Goal: Book appointment/travel/reservation

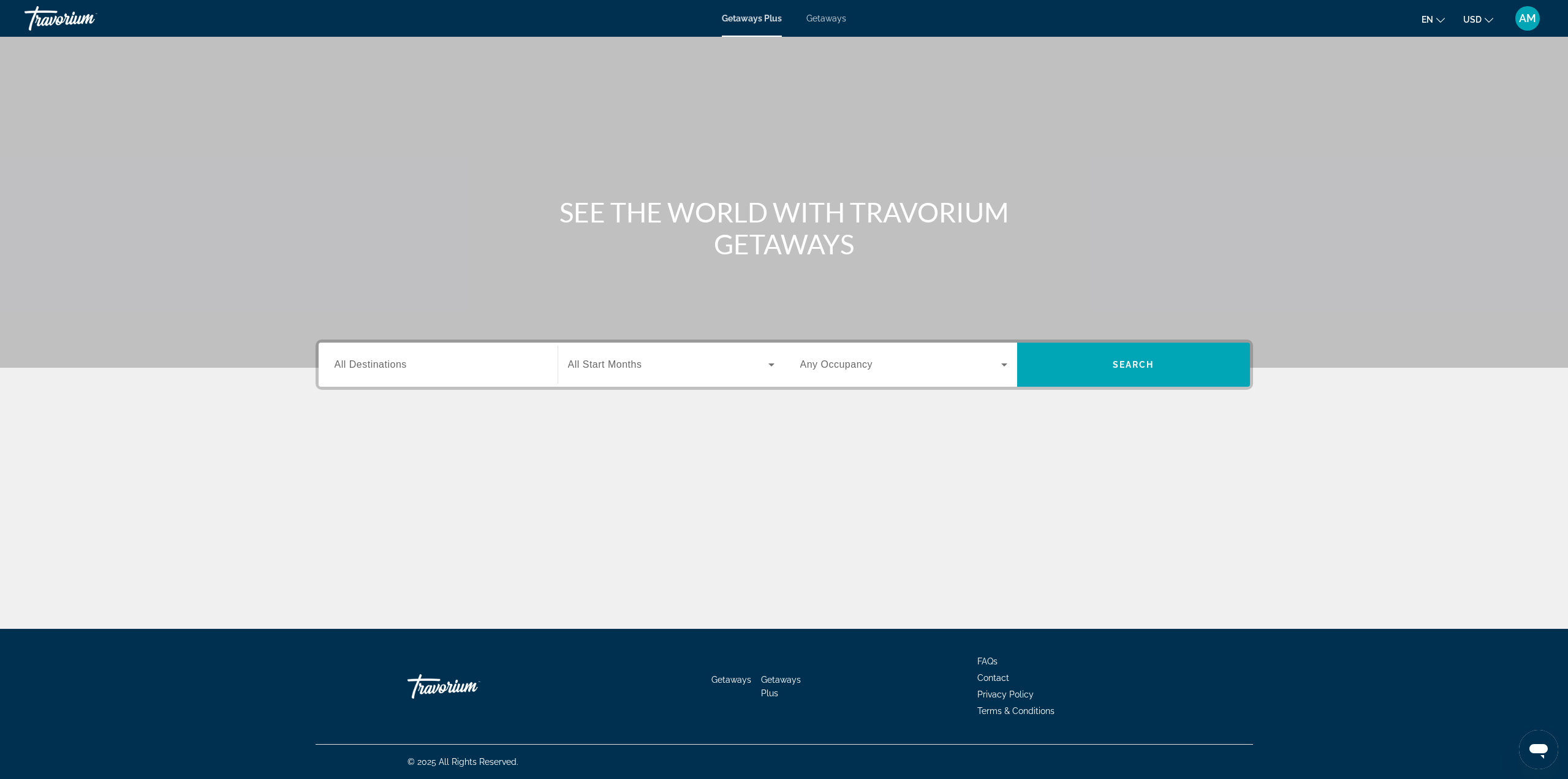
click at [468, 382] on div "Destination All Destinations" at bounding box center [438, 364] width 227 height 44
click at [453, 360] on input "Destination All Destinations" at bounding box center [438, 365] width 207 height 15
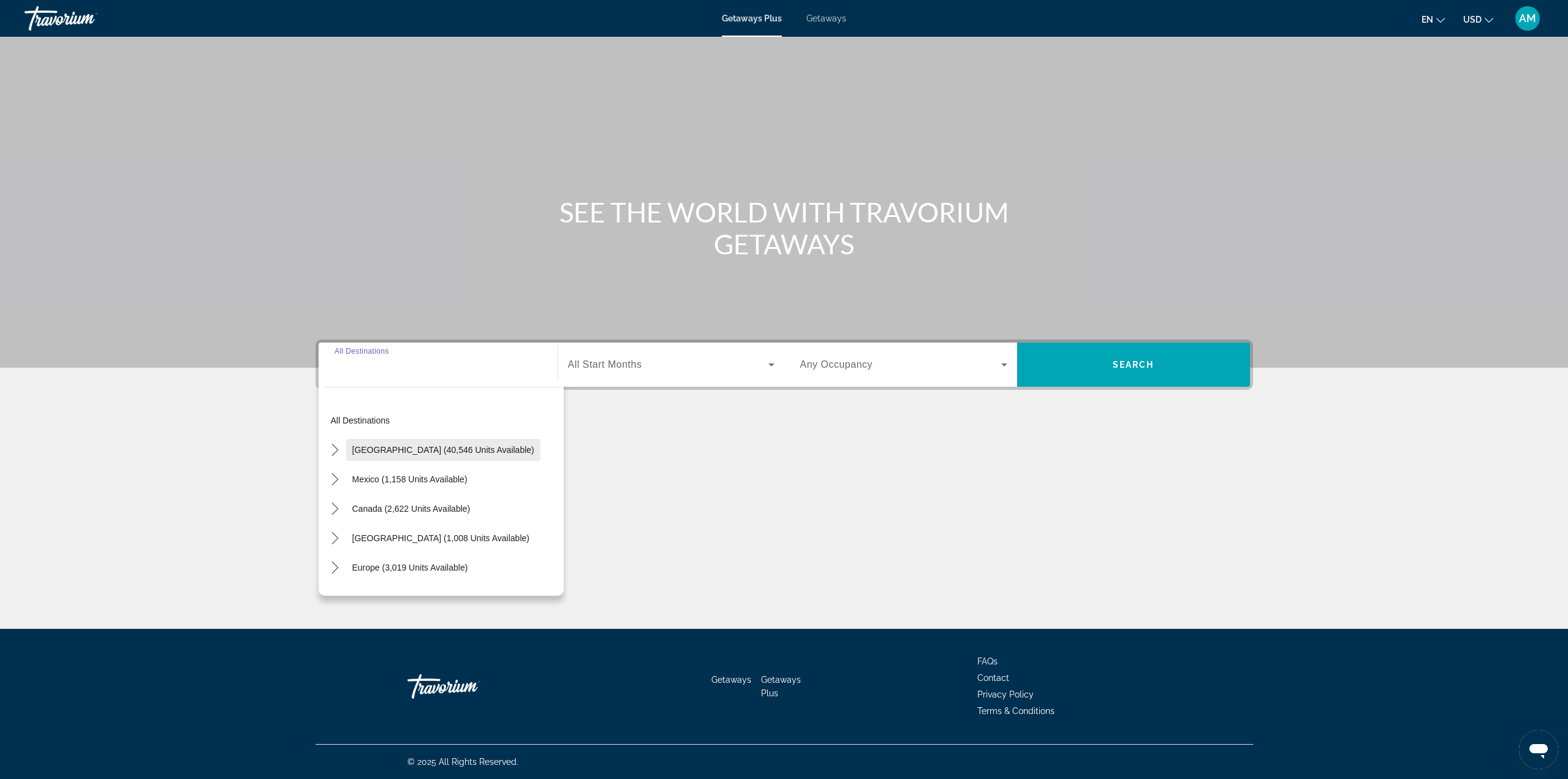
click at [421, 454] on span "[GEOGRAPHIC_DATA] (40,546 units available)" at bounding box center [443, 450] width 182 height 10
type input "**********"
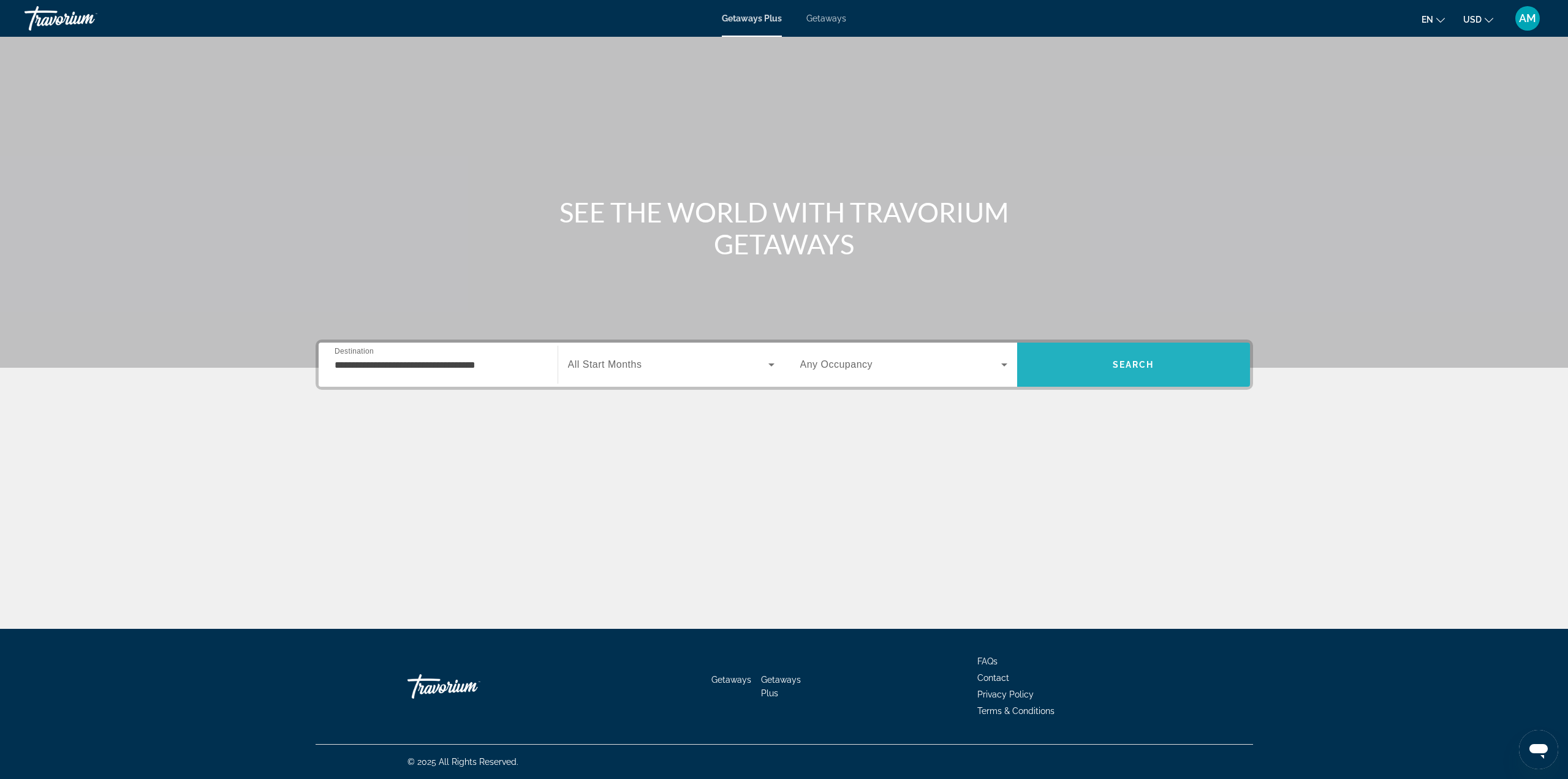
click at [1146, 365] on span "Search" at bounding box center [1134, 365] width 42 height 10
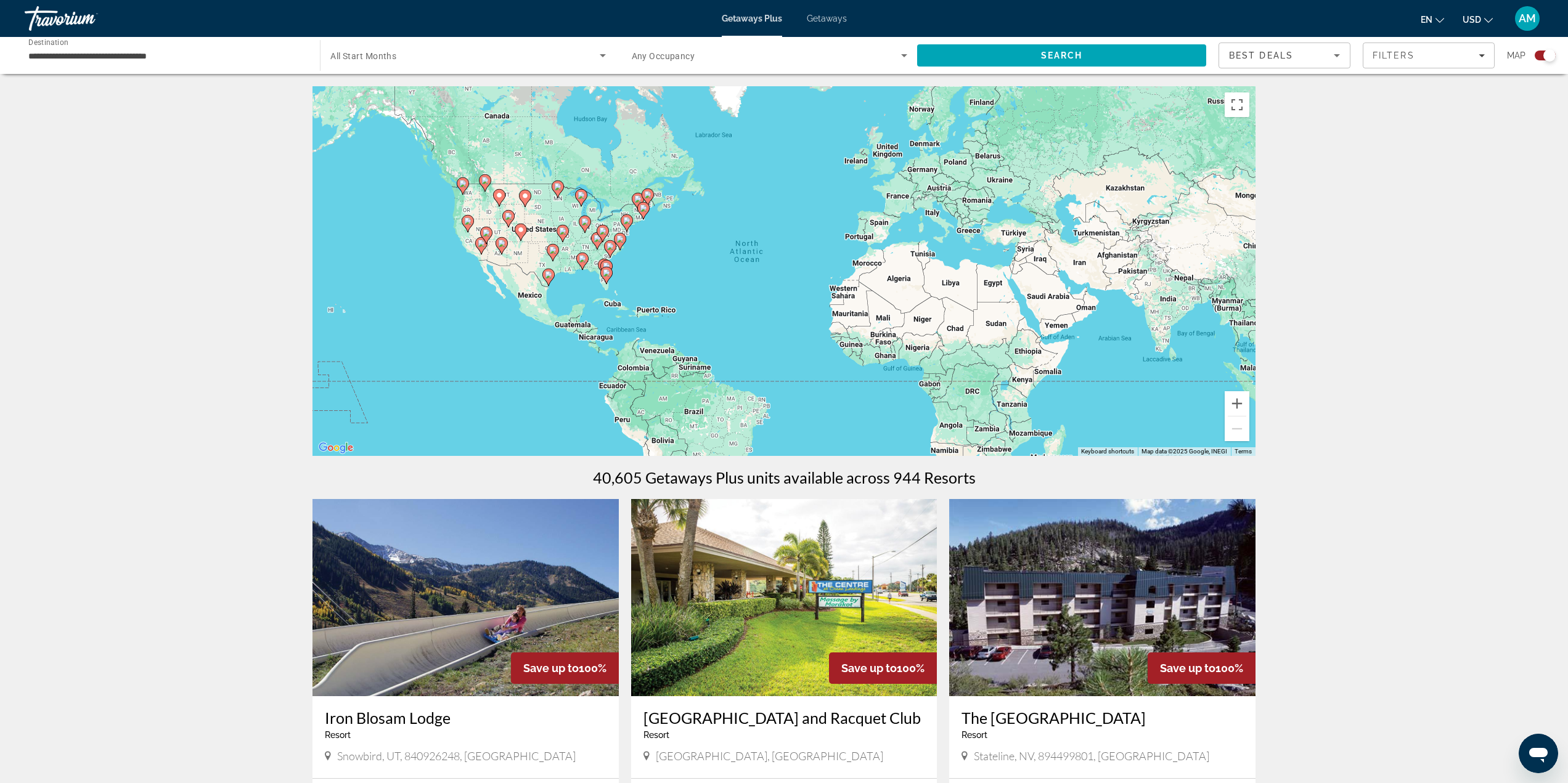
click at [463, 236] on div "To activate drag with keyboard, press Alt + Enter. Once in keyboard drag state,…" at bounding box center [783, 271] width 943 height 369
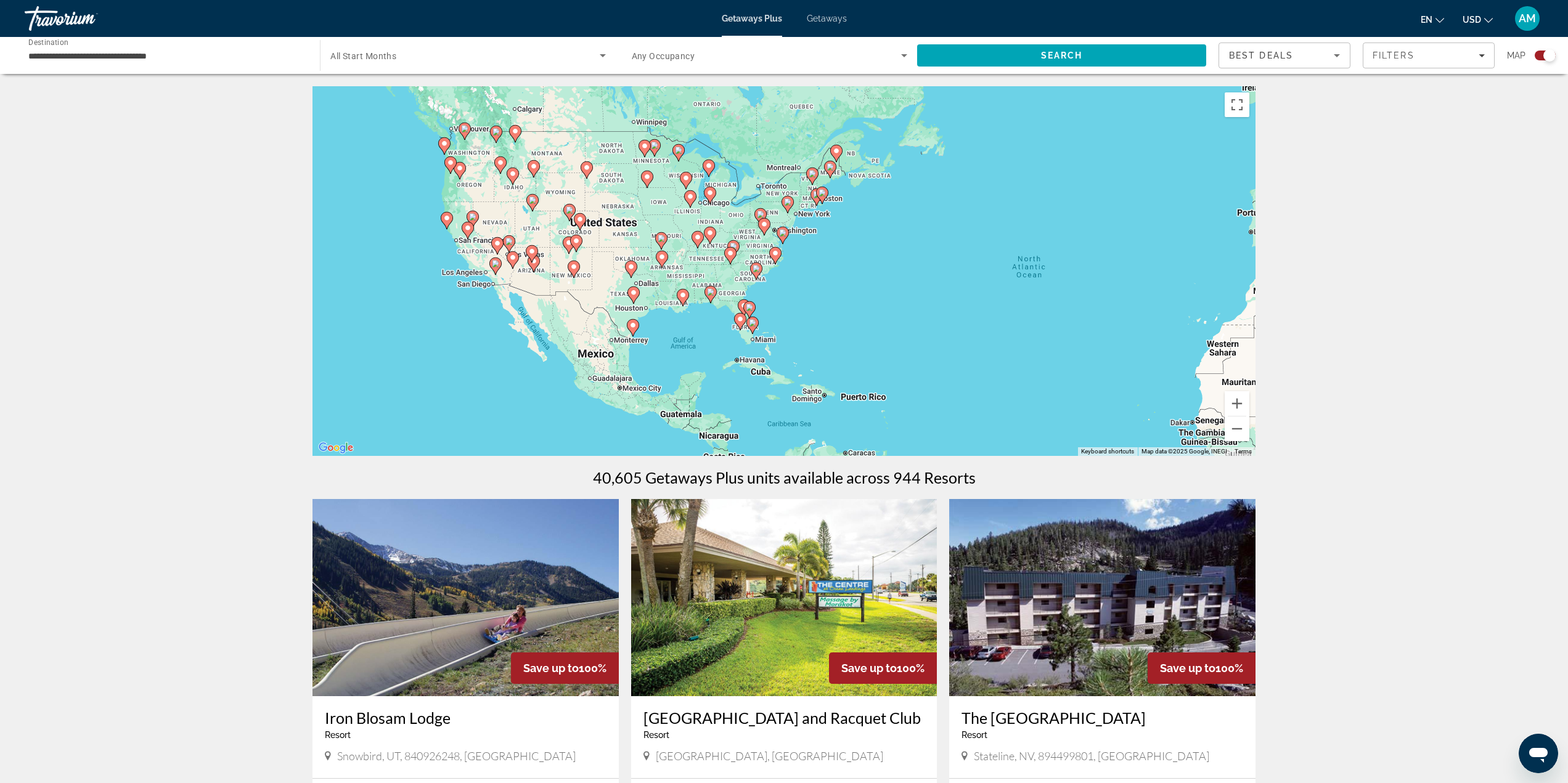
click at [484, 240] on div "To activate drag with keyboard, press Alt + Enter. Once in keyboard drag state,…" at bounding box center [783, 271] width 943 height 369
click at [482, 240] on div "To activate drag with keyboard, press Alt + Enter. Once in keyboard drag state,…" at bounding box center [783, 271] width 943 height 369
click at [482, 239] on div "To activate drag with keyboard, press Alt + Enter. Once in keyboard drag state,…" at bounding box center [783, 271] width 943 height 369
click at [481, 239] on div "To activate drag with keyboard, press Alt + Enter. Once in keyboard drag state,…" at bounding box center [783, 271] width 943 height 369
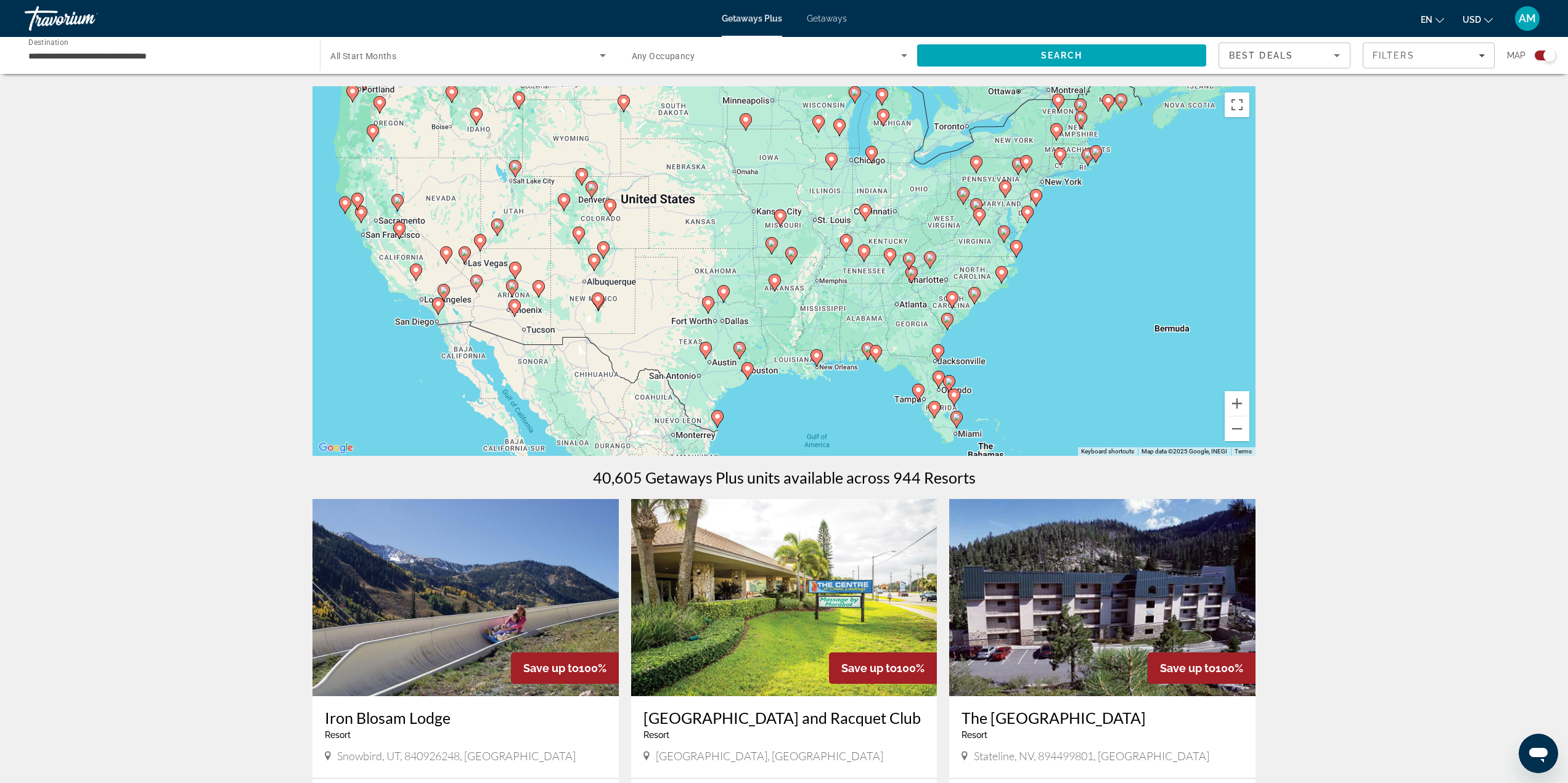
click at [400, 200] on image "Main content" at bounding box center [398, 200] width 8 height 8
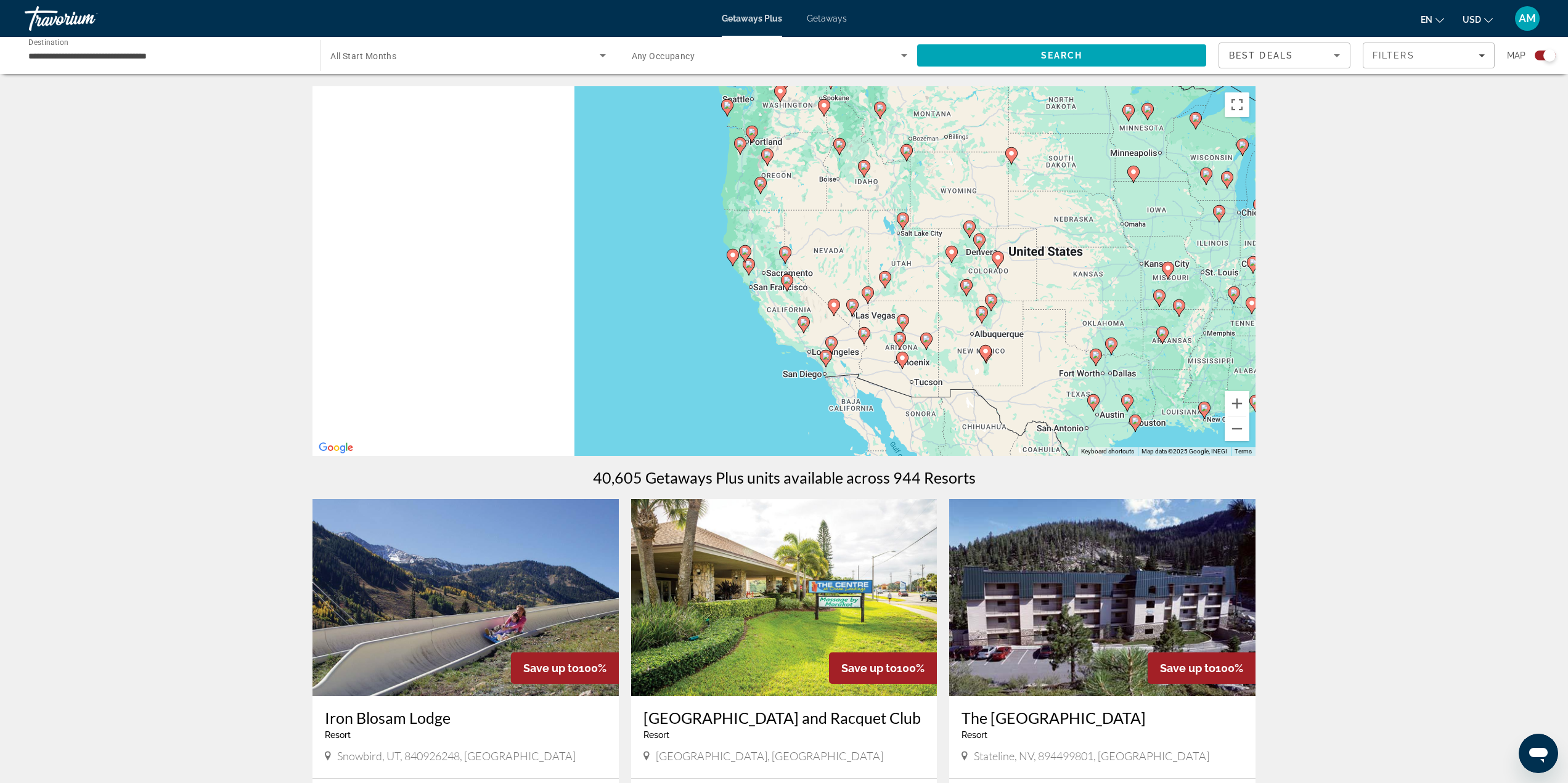
click at [400, 200] on div "To activate drag with keyboard, press Alt + Enter. Once in keyboard drag state,…" at bounding box center [783, 271] width 943 height 369
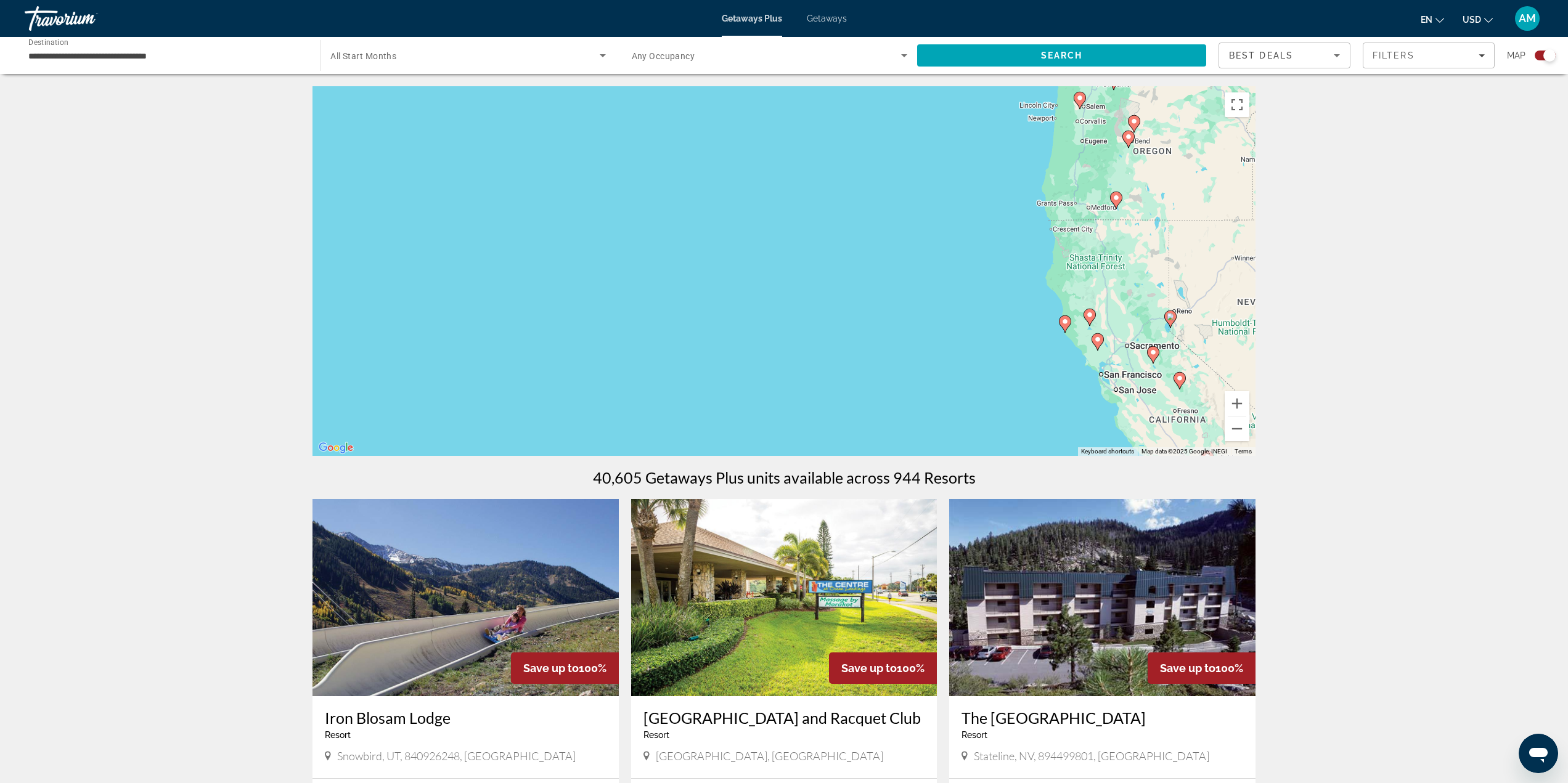
drag, startPoint x: 1324, startPoint y: 218, endPoint x: 1119, endPoint y: 224, distance: 205.1
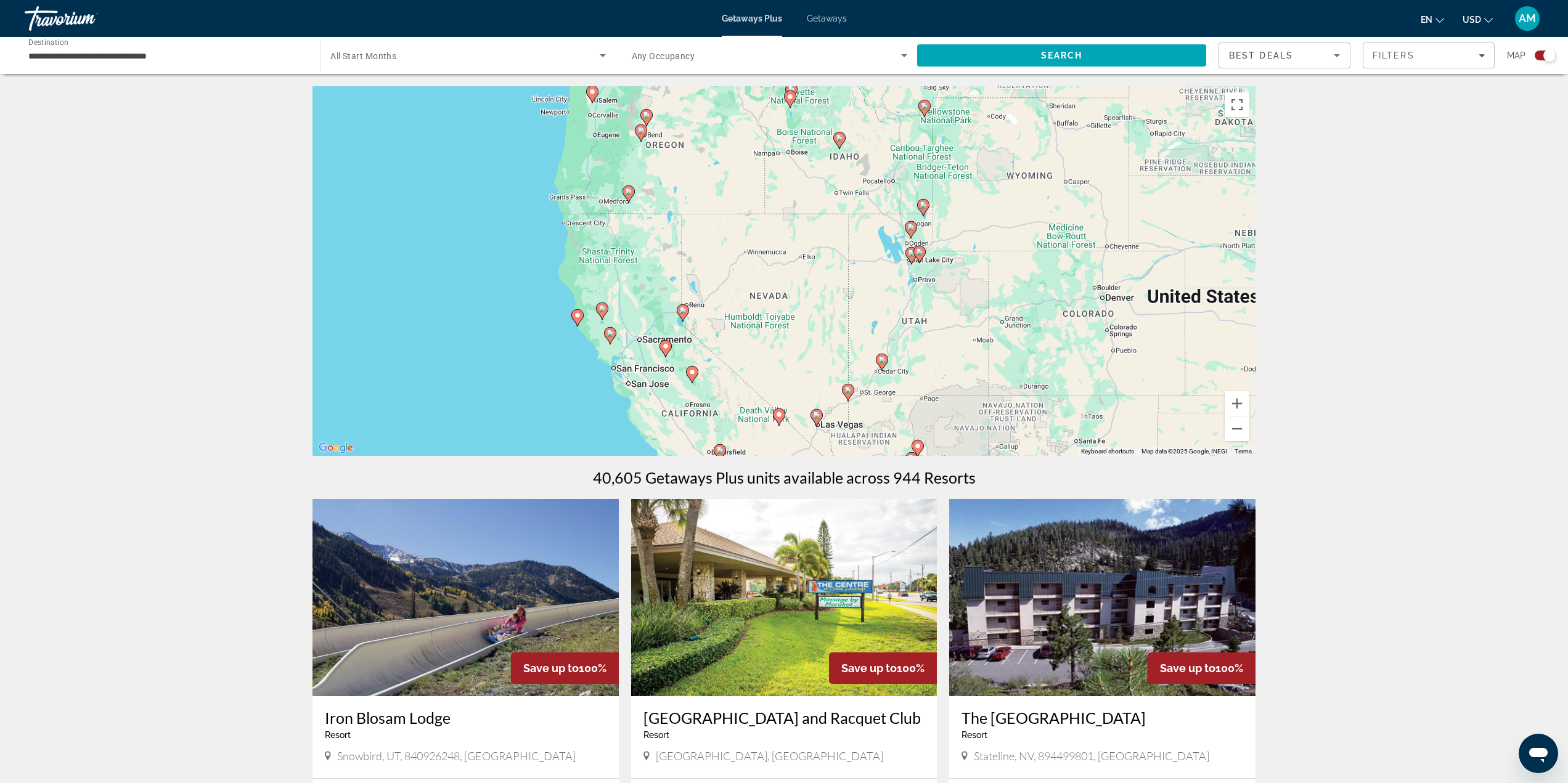
drag, startPoint x: 1123, startPoint y: 245, endPoint x: 634, endPoint y: 239, distance: 489.0
click at [634, 239] on div "To activate drag with keyboard, press Alt + Enter. Once in keyboard drag state,…" at bounding box center [783, 271] width 943 height 369
click at [909, 253] on image "Main content" at bounding box center [911, 253] width 8 height 8
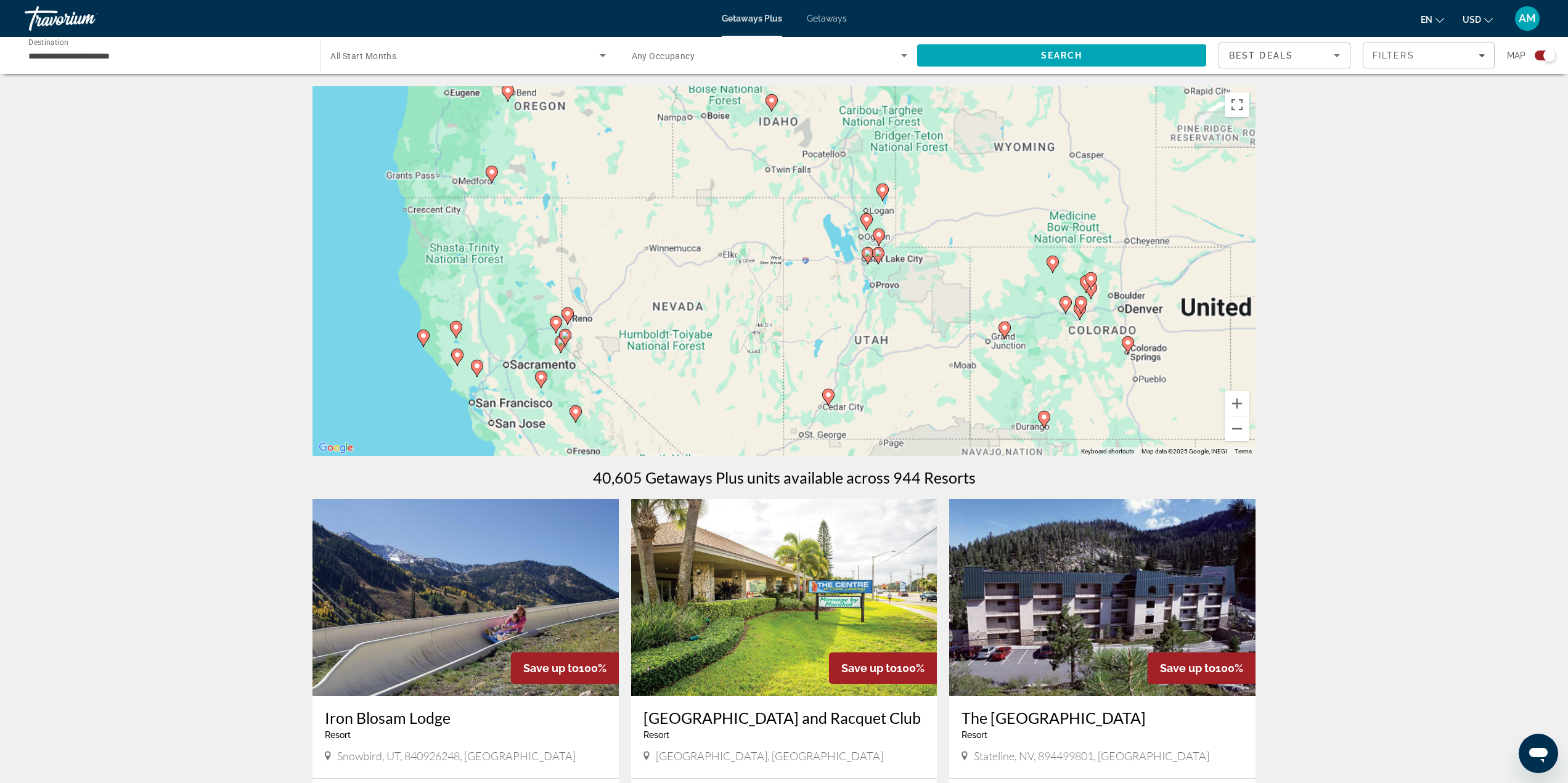
click at [909, 253] on div "To activate drag with keyboard, press Alt + Enter. Once in keyboard drag state,…" at bounding box center [783, 271] width 943 height 369
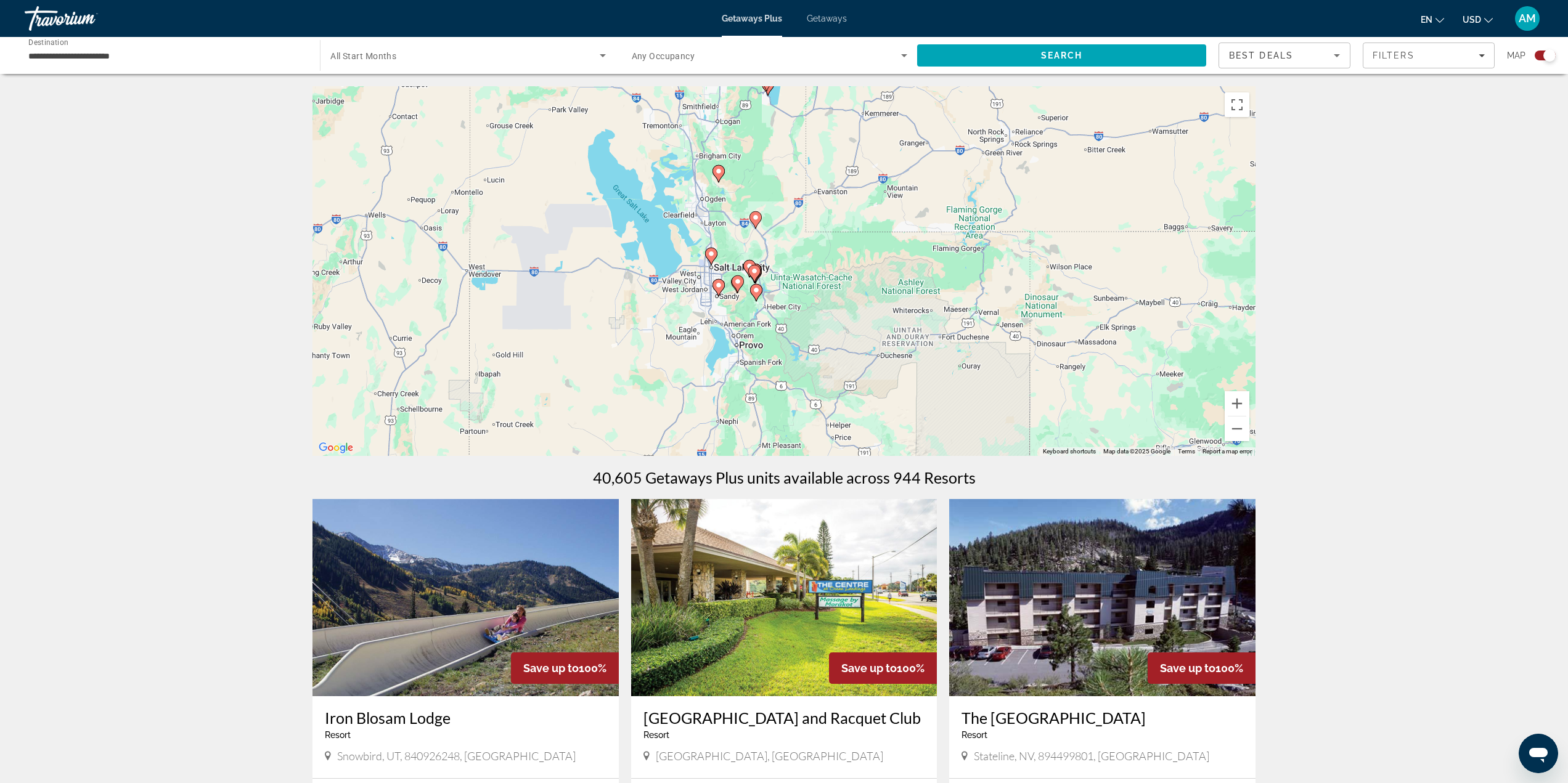
click at [710, 248] on gmp-advanced-marker "Main content" at bounding box center [711, 256] width 13 height 18
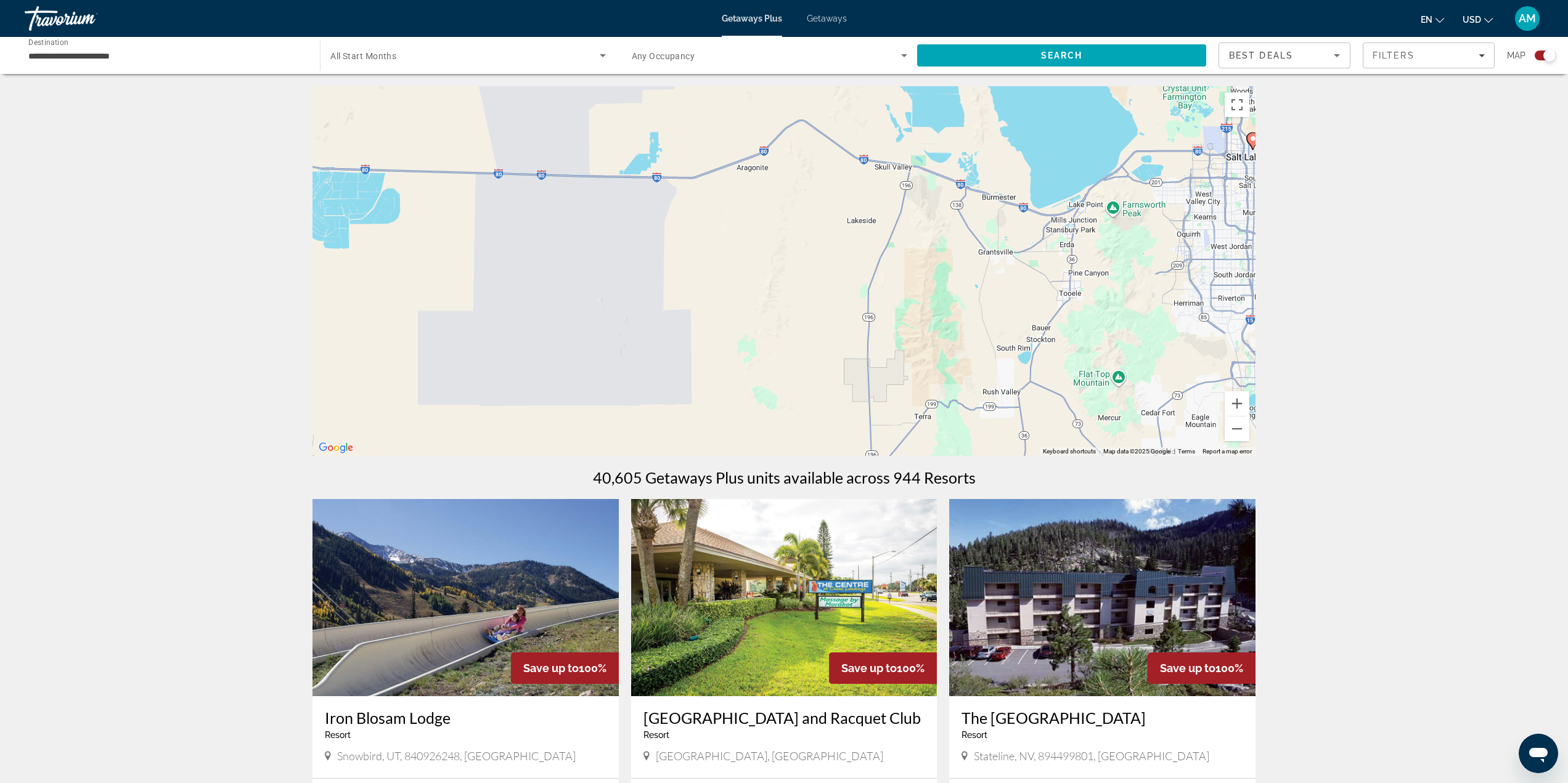
drag, startPoint x: 518, startPoint y: 400, endPoint x: 989, endPoint y: 279, distance: 486.3
click at [989, 279] on div "To activate drag with keyboard, press Alt + Enter. Once in keyboard drag state,…" at bounding box center [783, 271] width 943 height 369
click at [1238, 425] on button "Zoom out" at bounding box center [1237, 428] width 24 height 24
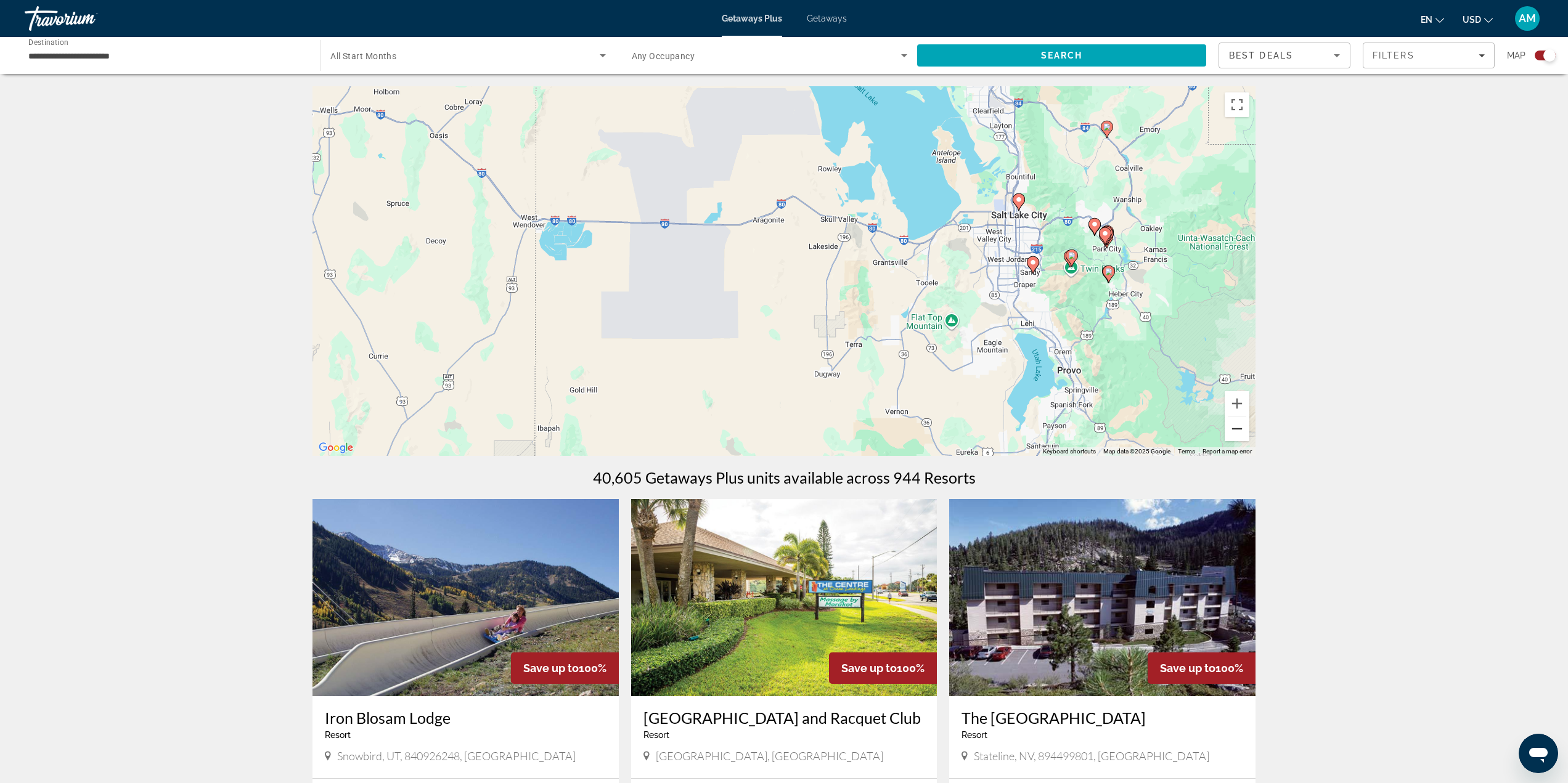
click at [1238, 425] on button "Zoom out" at bounding box center [1237, 428] width 24 height 24
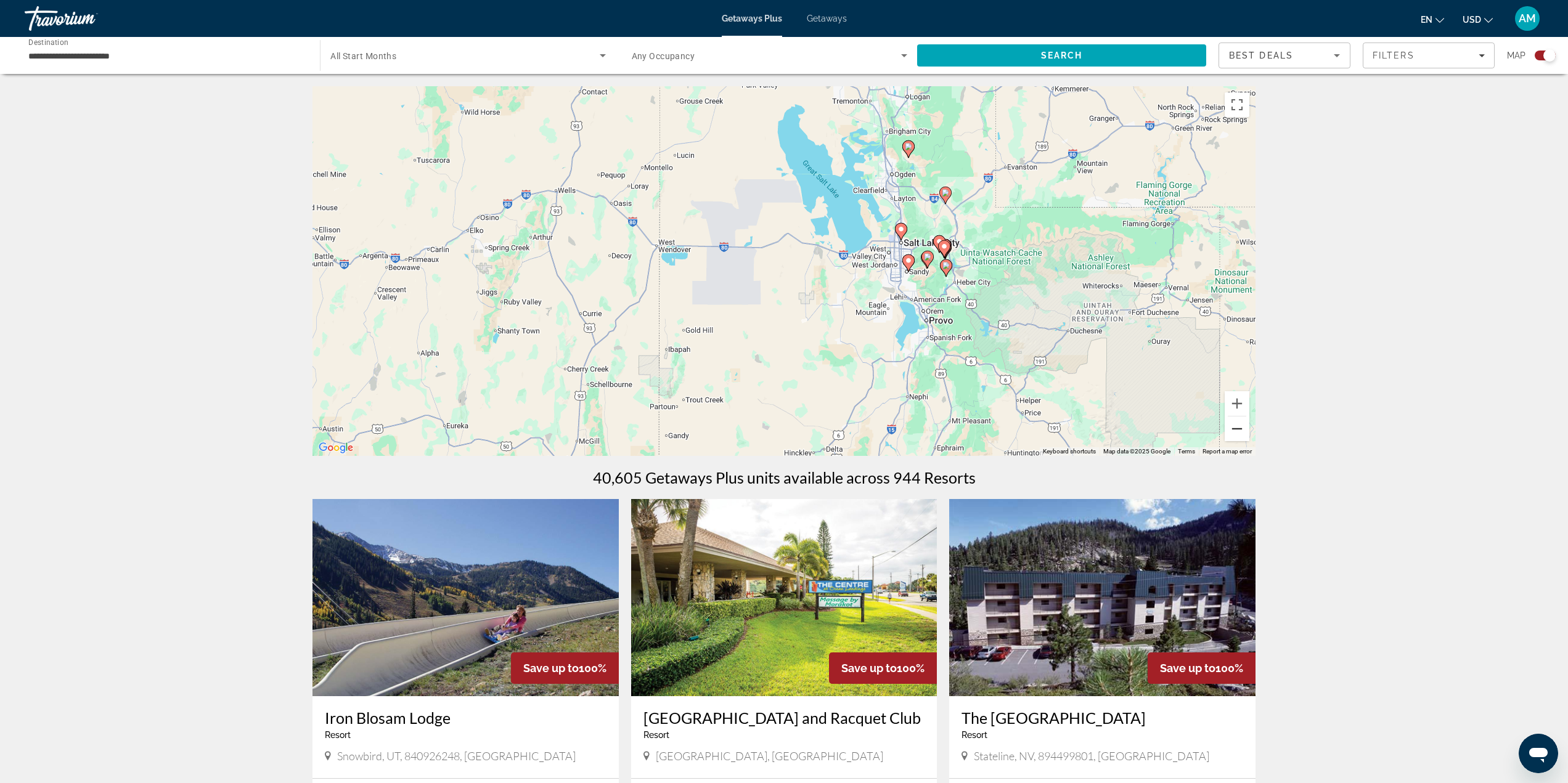
click at [1238, 425] on button "Zoom out" at bounding box center [1237, 428] width 24 height 24
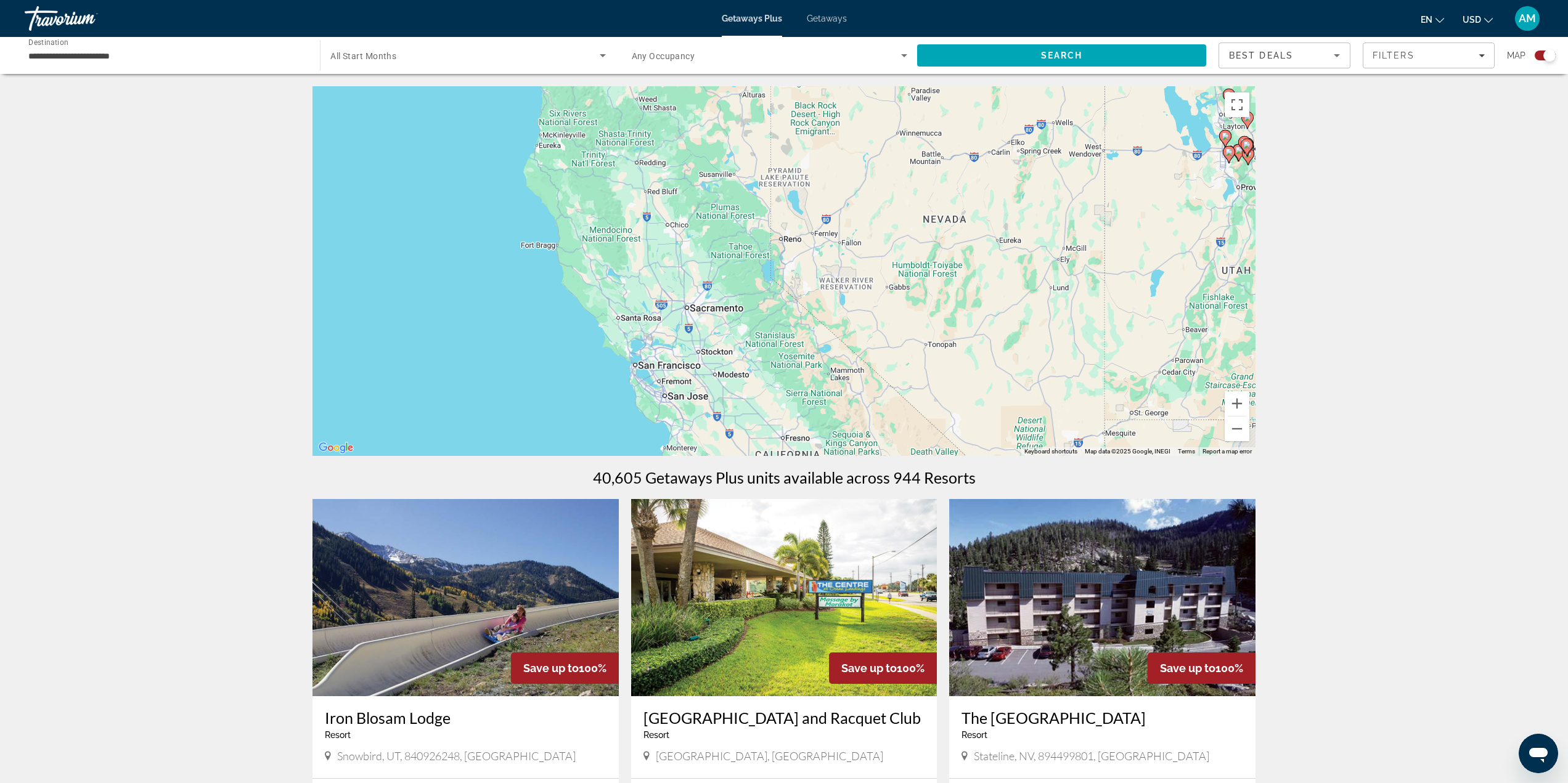
drag, startPoint x: 628, startPoint y: 359, endPoint x: 1013, endPoint y: 252, distance: 399.6
click at [1013, 252] on div "To activate drag with keyboard, press Alt + Enter. Once in keyboard drag state,…" at bounding box center [783, 271] width 943 height 369
click at [792, 259] on div "To activate drag with keyboard, press Alt + Enter. Once in keyboard drag state,…" at bounding box center [783, 271] width 943 height 369
click at [792, 258] on div "To activate drag with keyboard, press Alt + Enter. Once in keyboard drag state,…" at bounding box center [783, 271] width 943 height 369
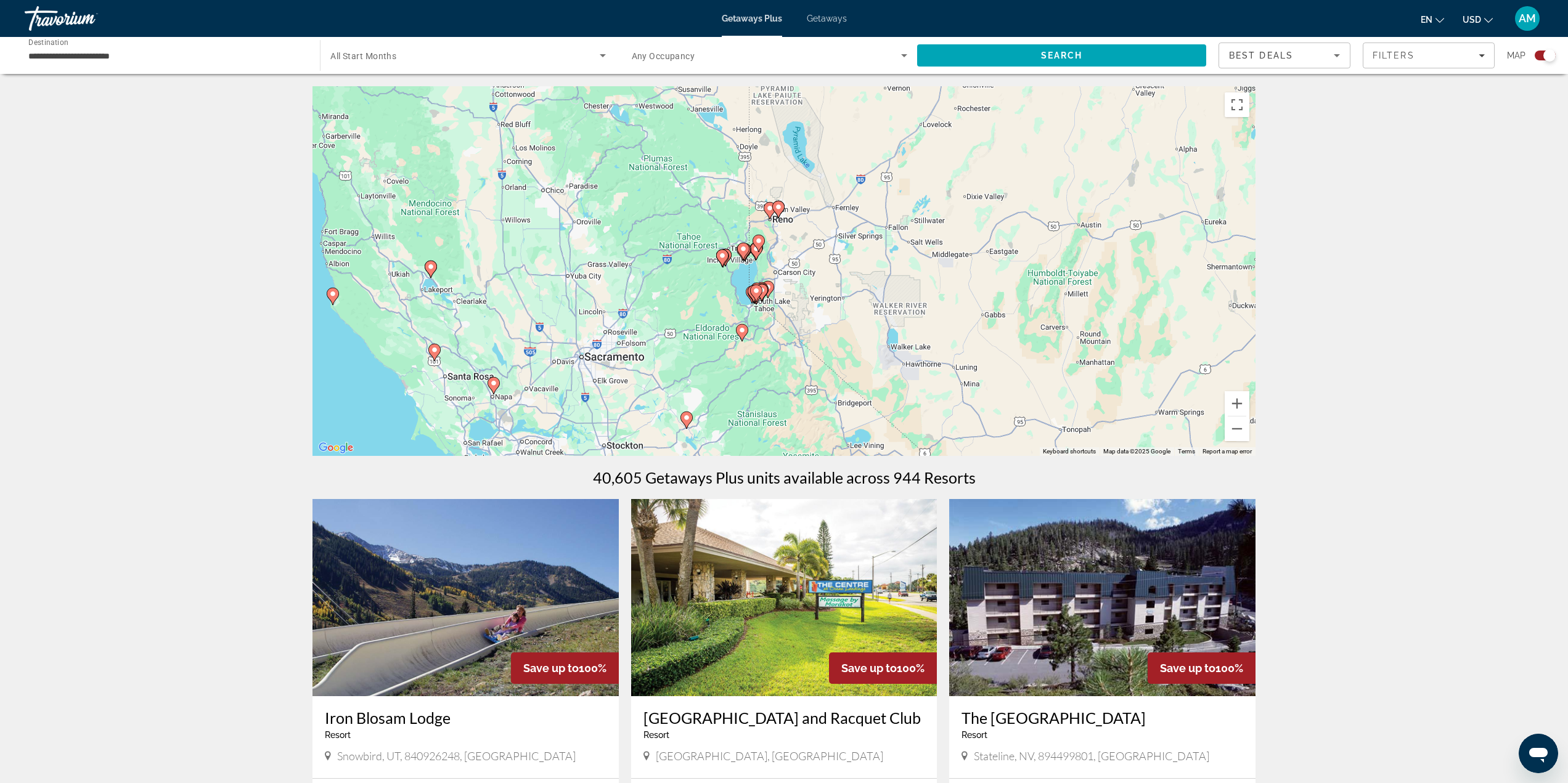
click at [758, 290] on image "Main content" at bounding box center [756, 290] width 8 height 8
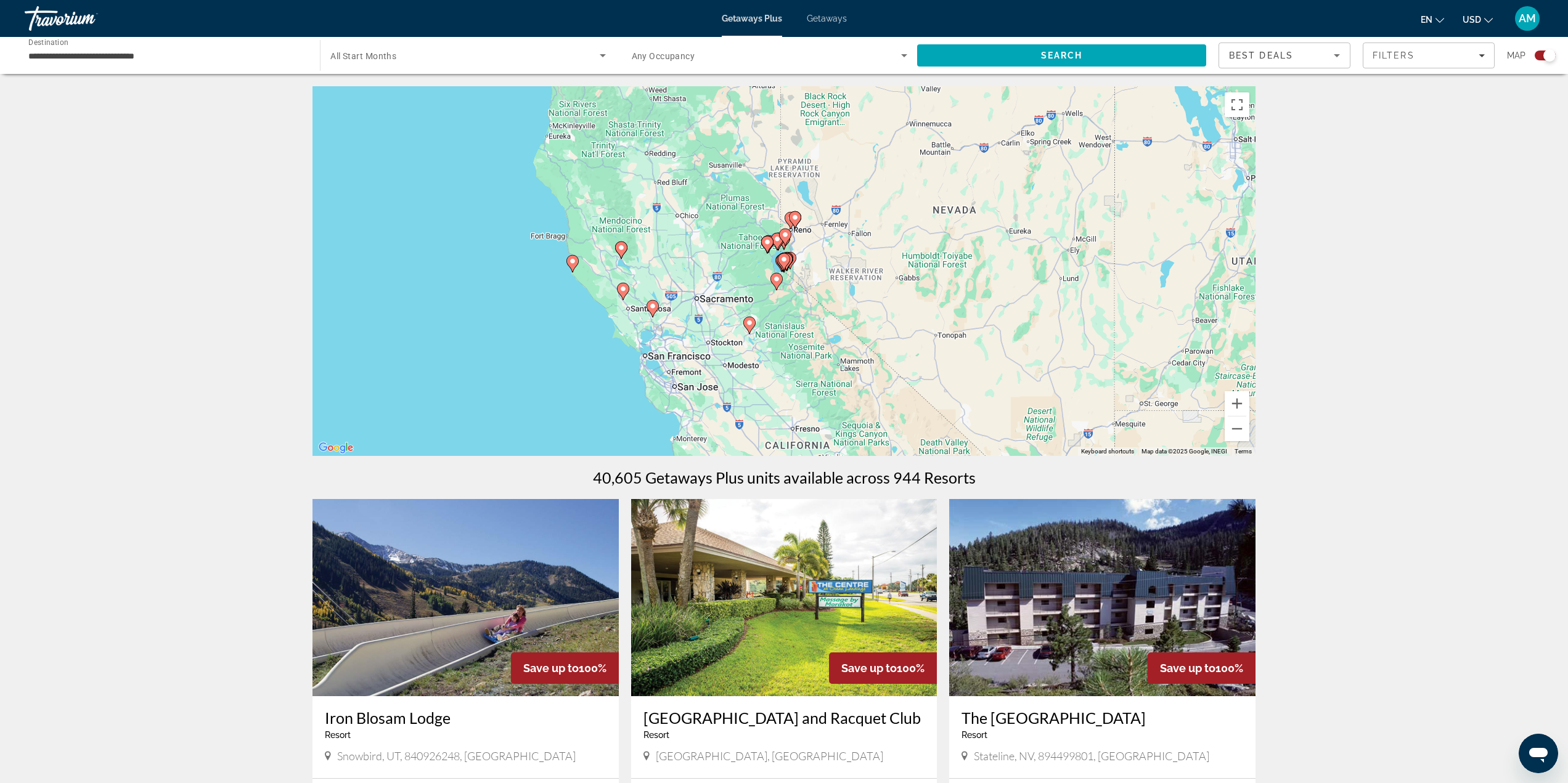
click at [783, 257] on image "Main content" at bounding box center [784, 259] width 8 height 8
type input "**********"
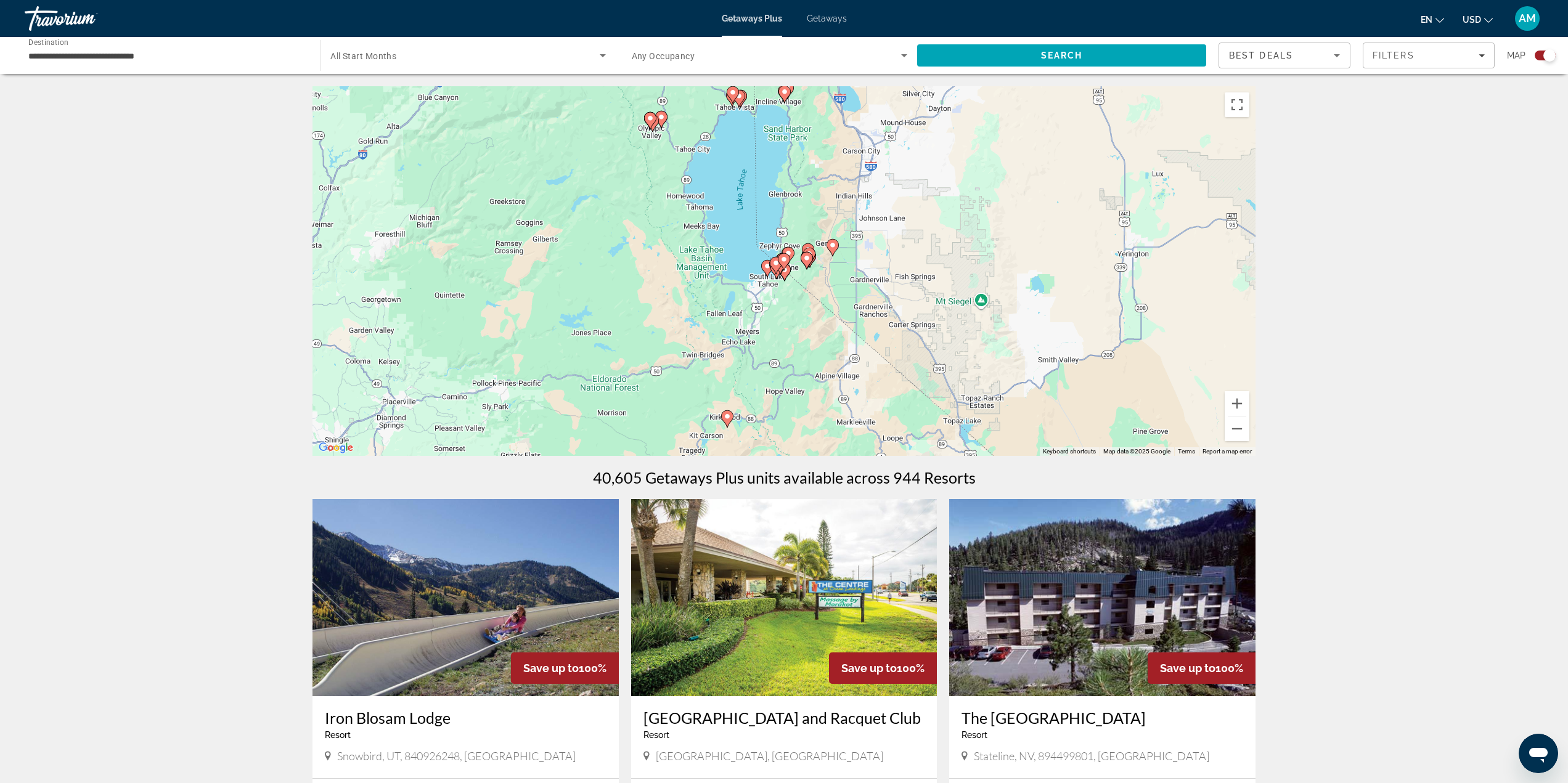
click at [784, 264] on icon "Main content" at bounding box center [784, 262] width 11 height 16
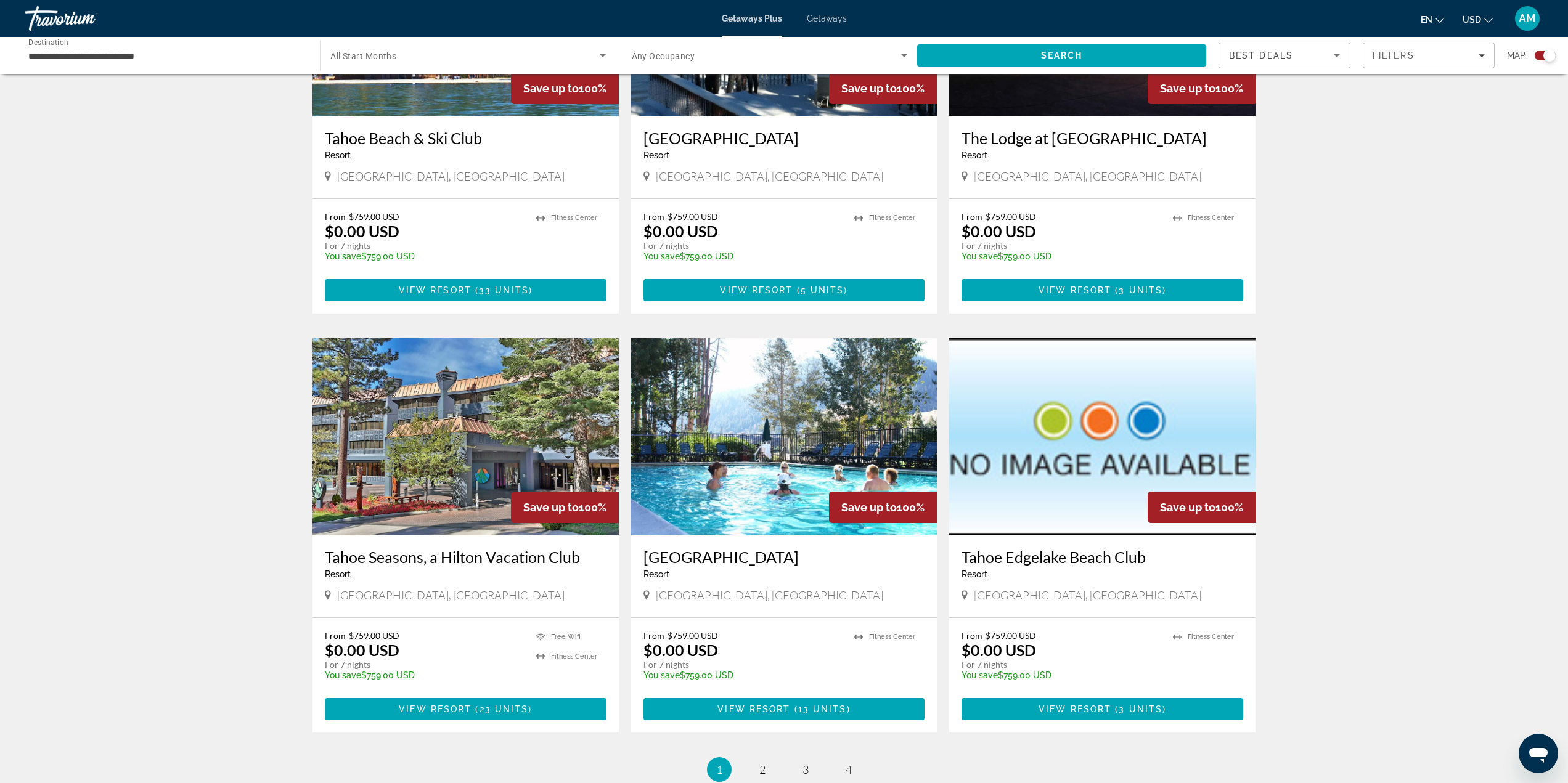
scroll to position [1540, 0]
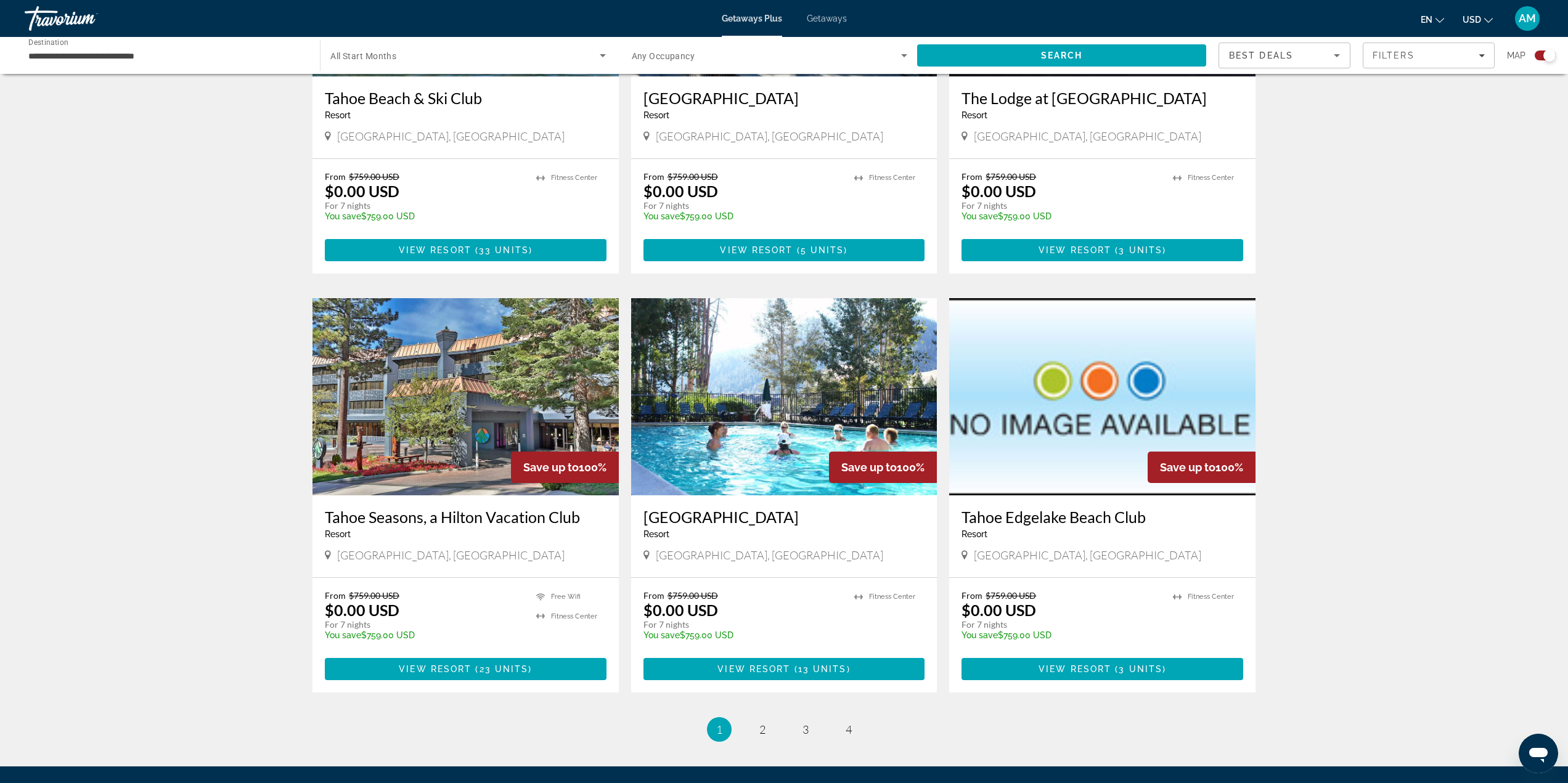
click at [458, 371] on img "Main content" at bounding box center [465, 397] width 307 height 197
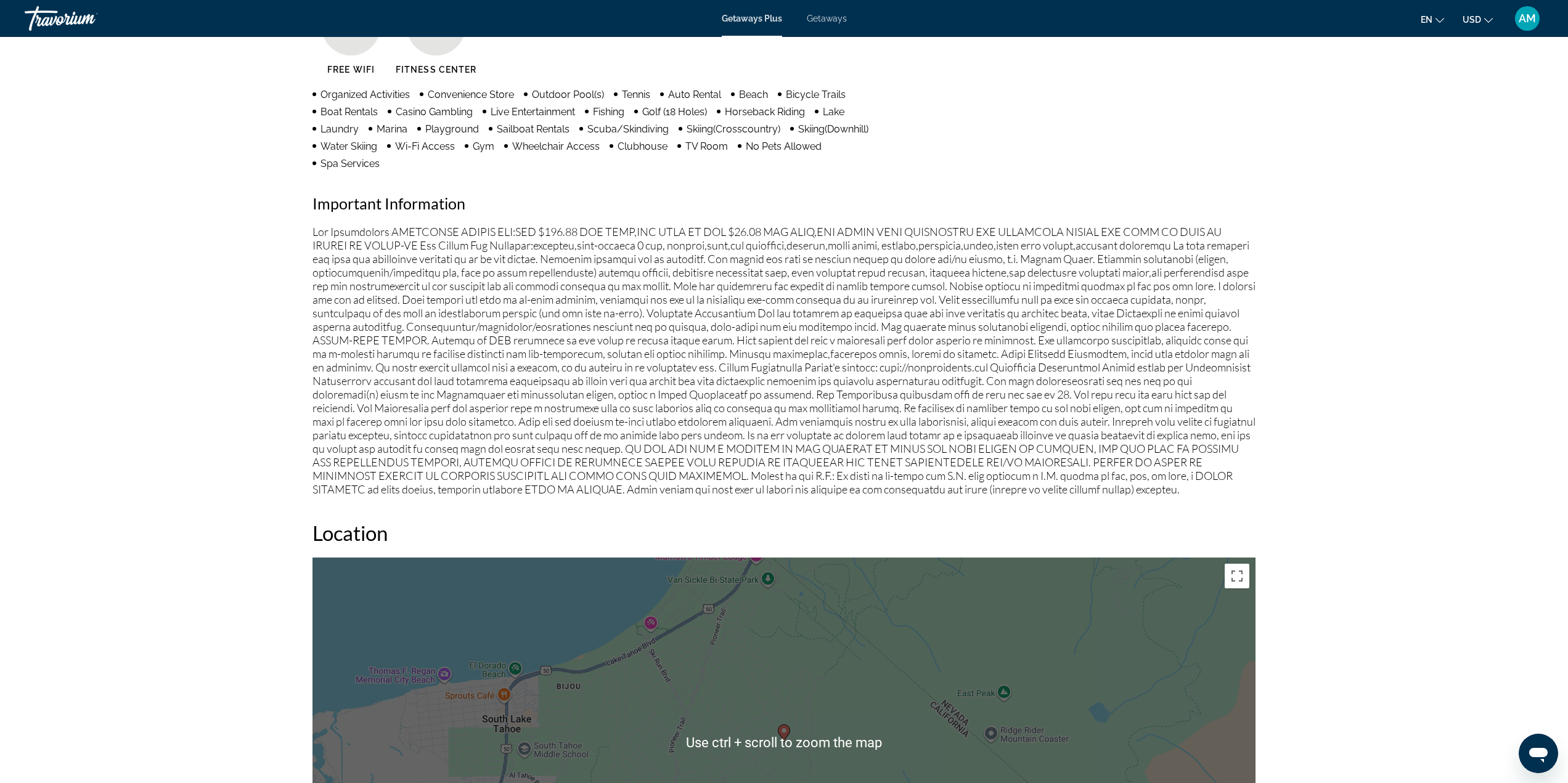
scroll to position [986, 0]
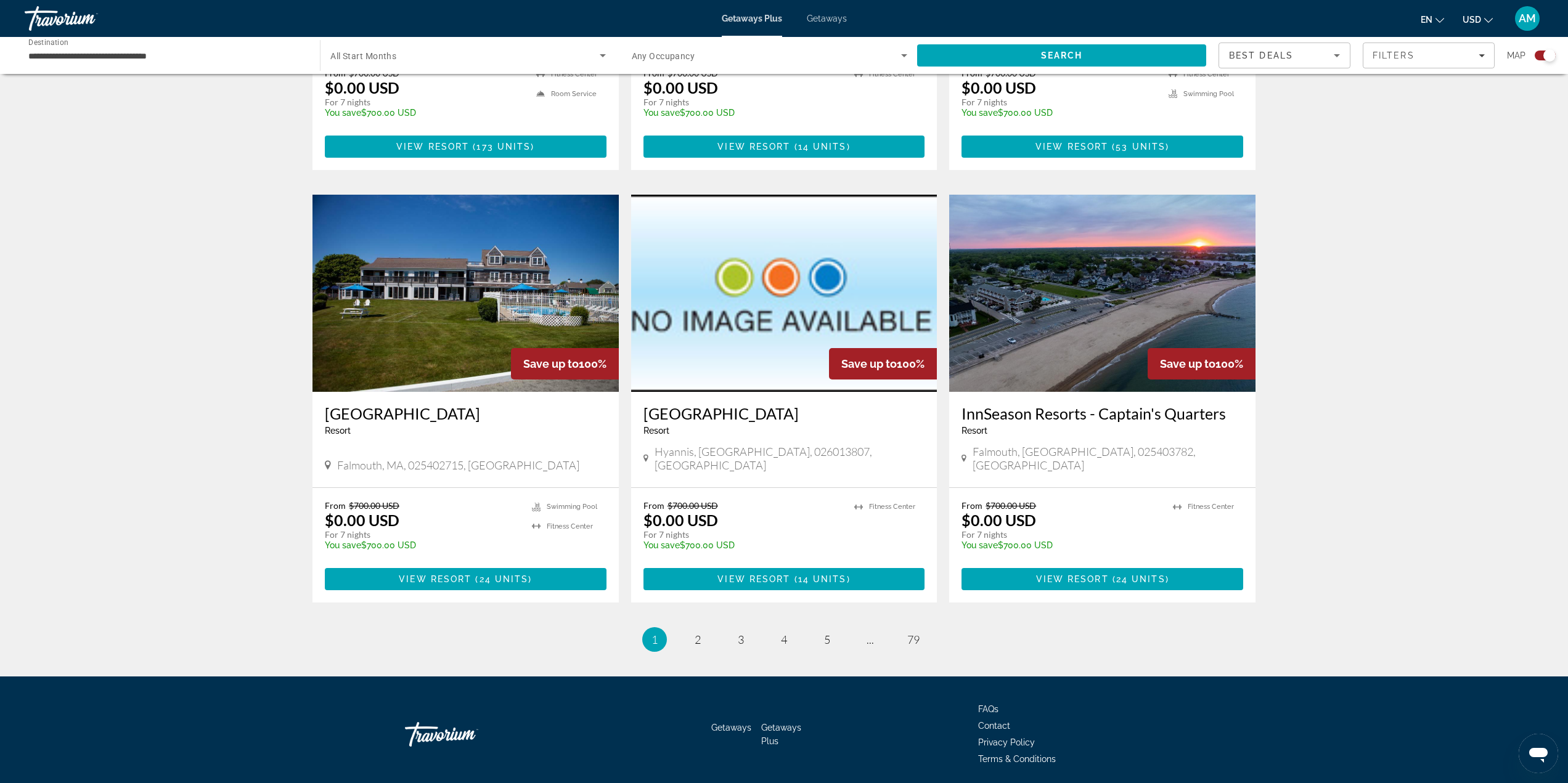
scroll to position [1592, 0]
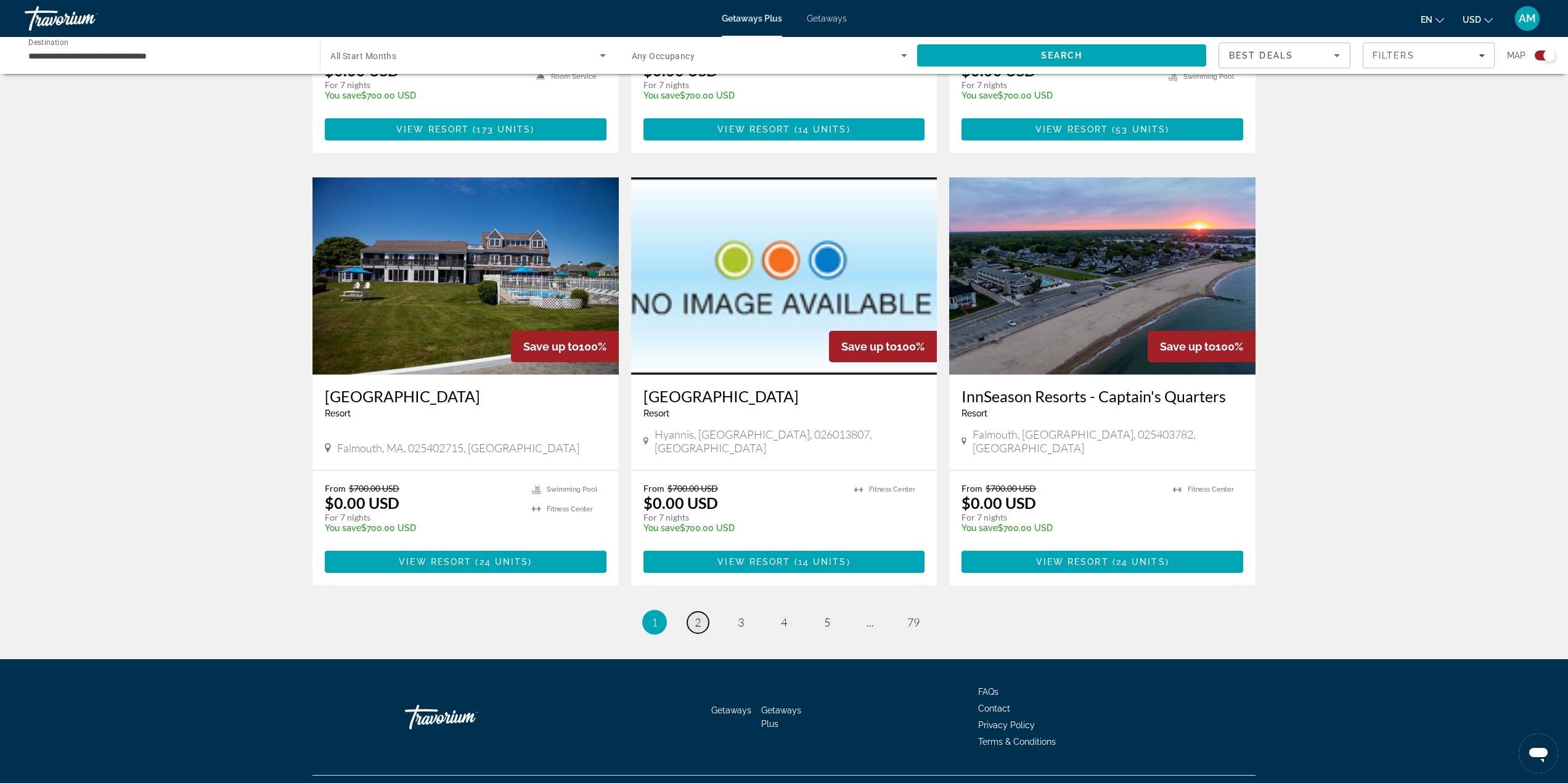
click at [699, 616] on span "2" at bounding box center [697, 622] width 6 height 13
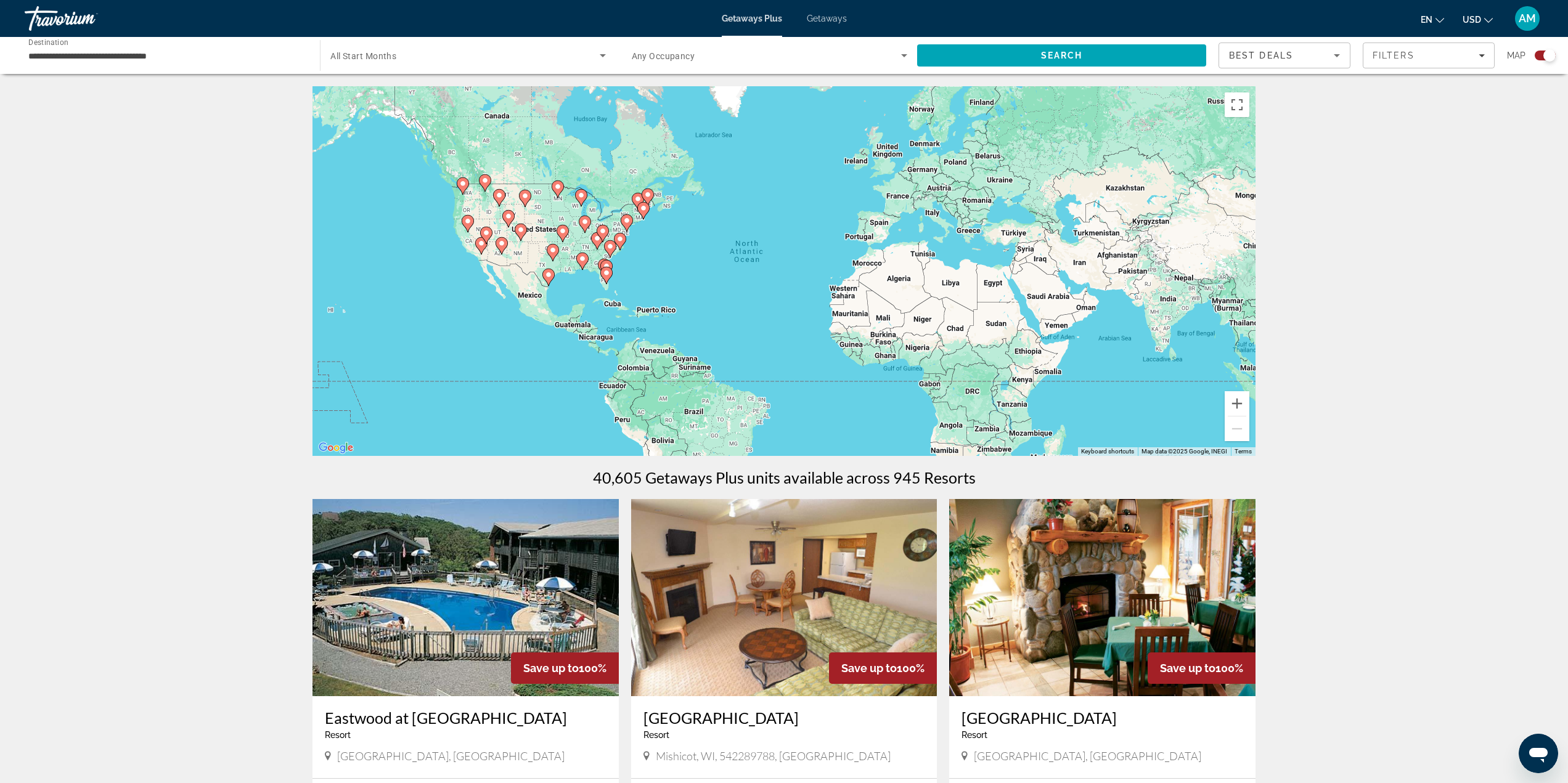
click at [482, 246] on image "Main content" at bounding box center [481, 244] width 8 height 8
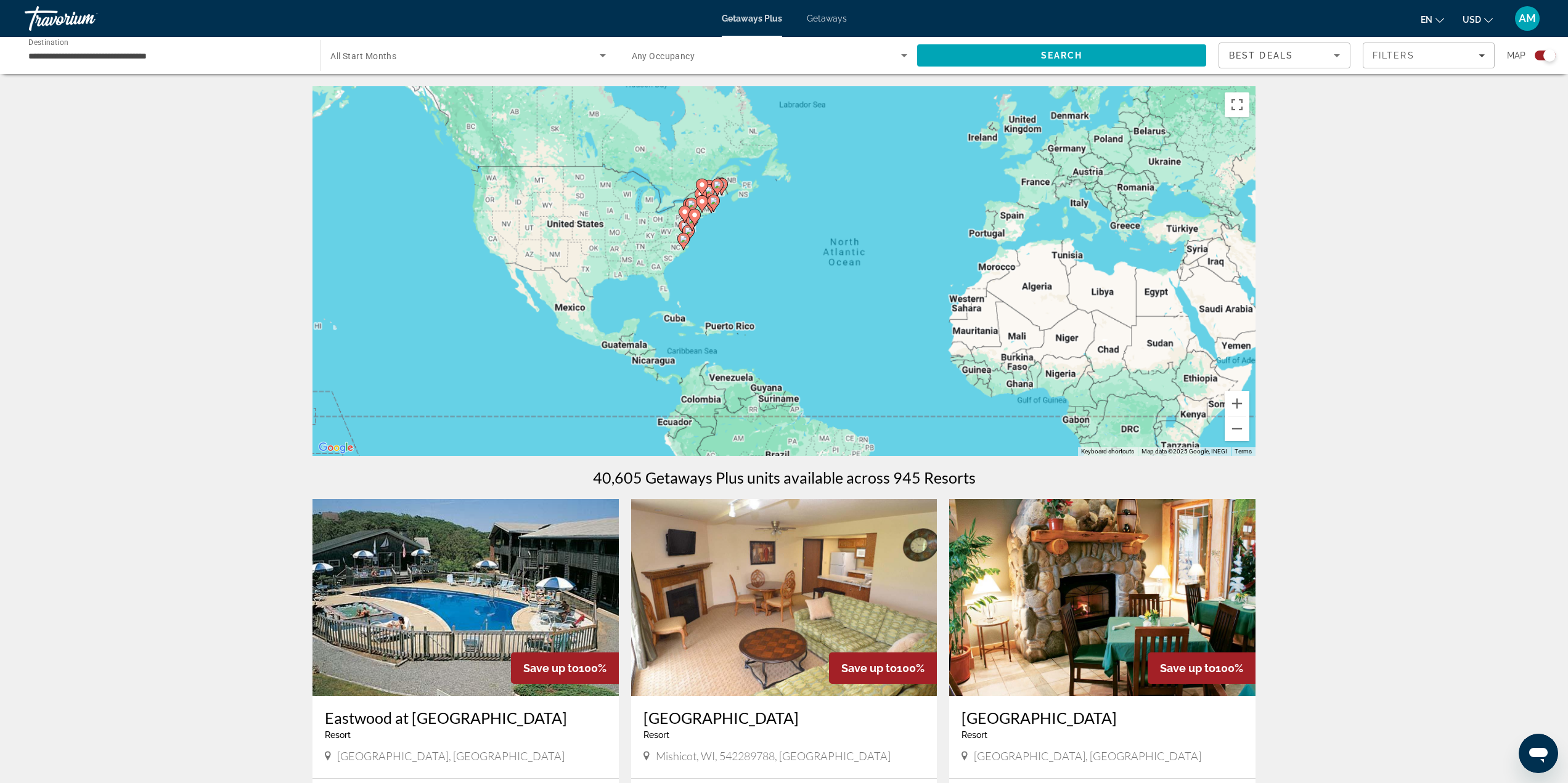
click at [482, 245] on div "To activate drag with keyboard, press Alt + Enter. Once in keyboard drag state,…" at bounding box center [783, 271] width 943 height 369
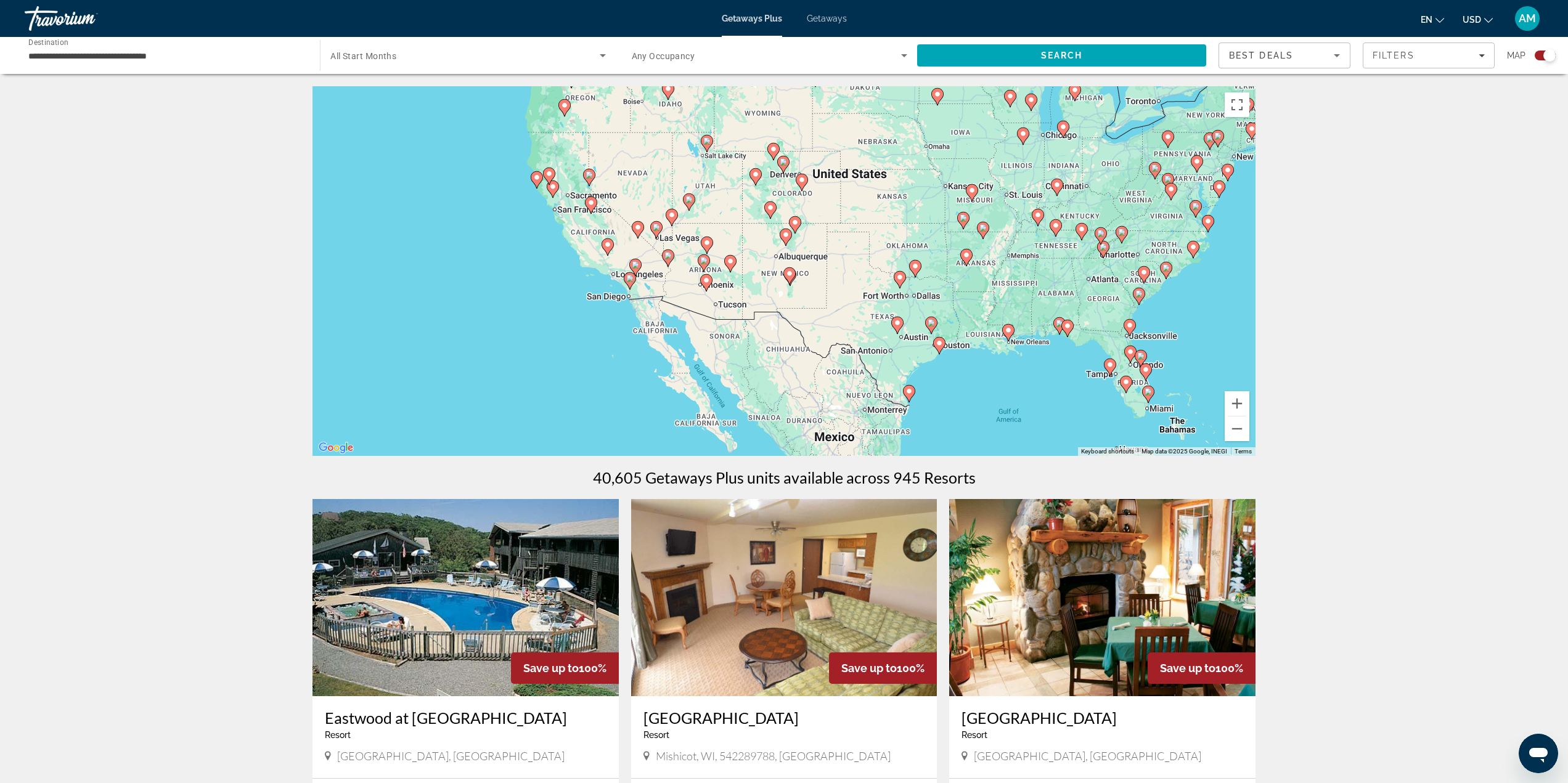
click at [601, 206] on div "To navigate, press the arrow keys. To activate drag with keyboard, press Alt + …" at bounding box center [783, 271] width 943 height 369
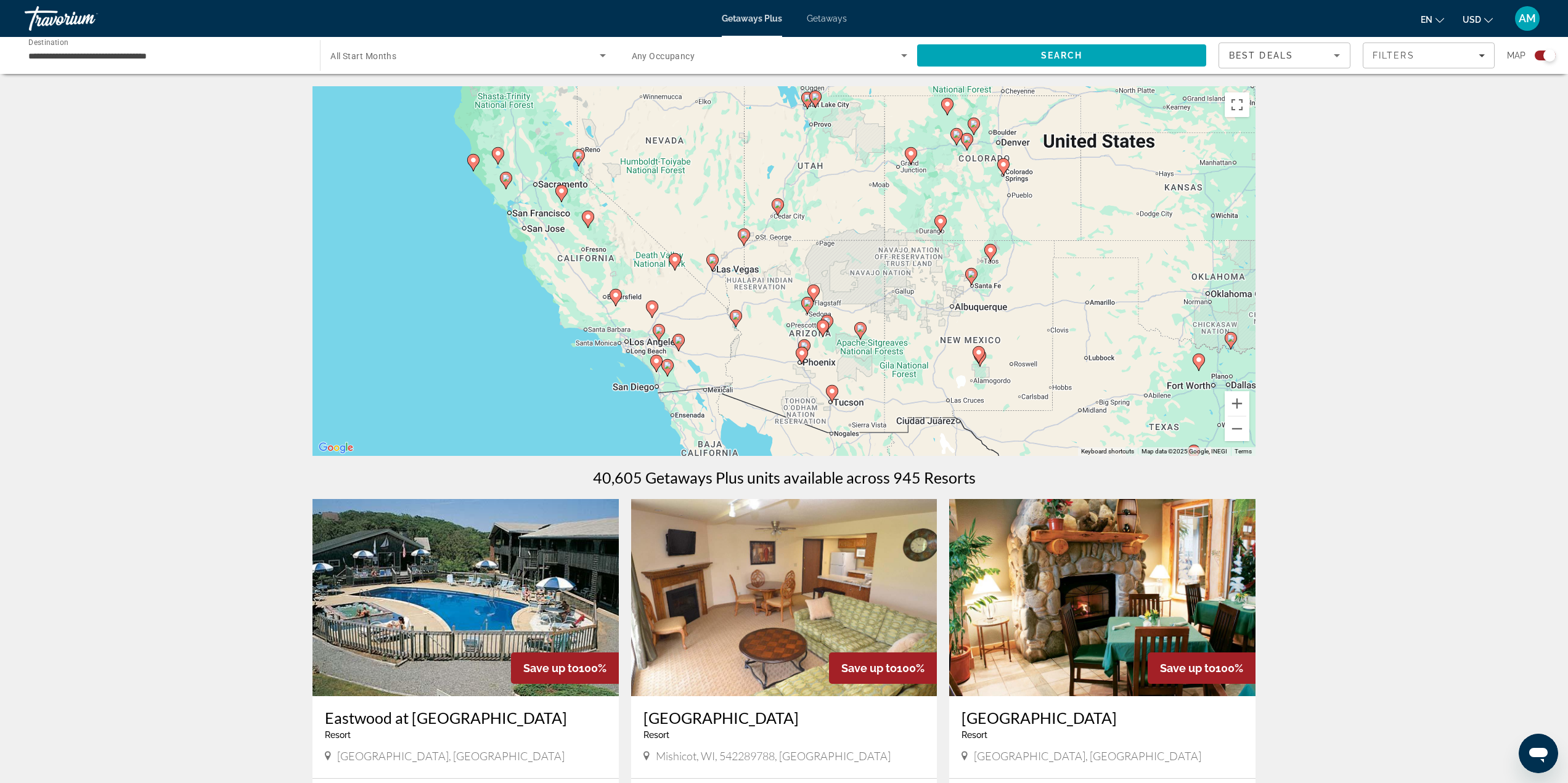
click at [587, 153] on div "To navigate, press the arrow keys. To activate drag with keyboard, press Alt + …" at bounding box center [783, 271] width 943 height 369
click at [587, 153] on div "To navigate, press the arrow keys. To activate drag with keyboard, press Alt + …" at bounding box center [783, 271] width 943 height 369
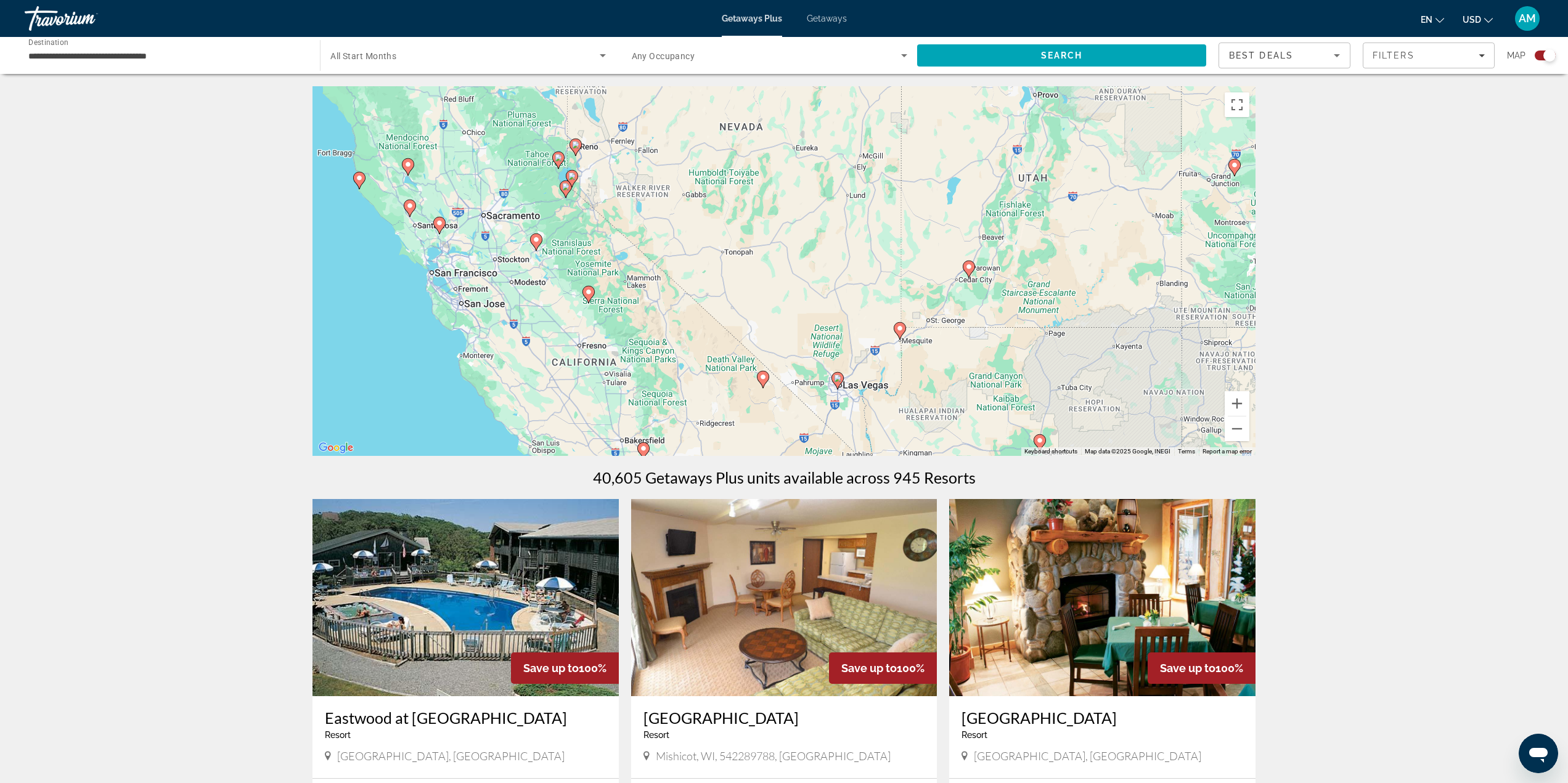
click at [573, 214] on div "To navigate, press the arrow keys. To activate drag with keyboard, press Alt + …" at bounding box center [783, 271] width 943 height 369
click at [573, 211] on div "To navigate, press the arrow keys. To activate drag with keyboard, press Alt + …" at bounding box center [783, 271] width 943 height 369
click at [571, 209] on div "To navigate, press the arrow keys. To activate drag with keyboard, press Alt + …" at bounding box center [783, 271] width 943 height 369
click at [550, 189] on div "To navigate, press the arrow keys. To activate drag with keyboard, press Alt + …" at bounding box center [783, 271] width 943 height 369
click at [550, 188] on div "To navigate, press the arrow keys. To activate drag with keyboard, press Alt + …" at bounding box center [783, 271] width 943 height 369
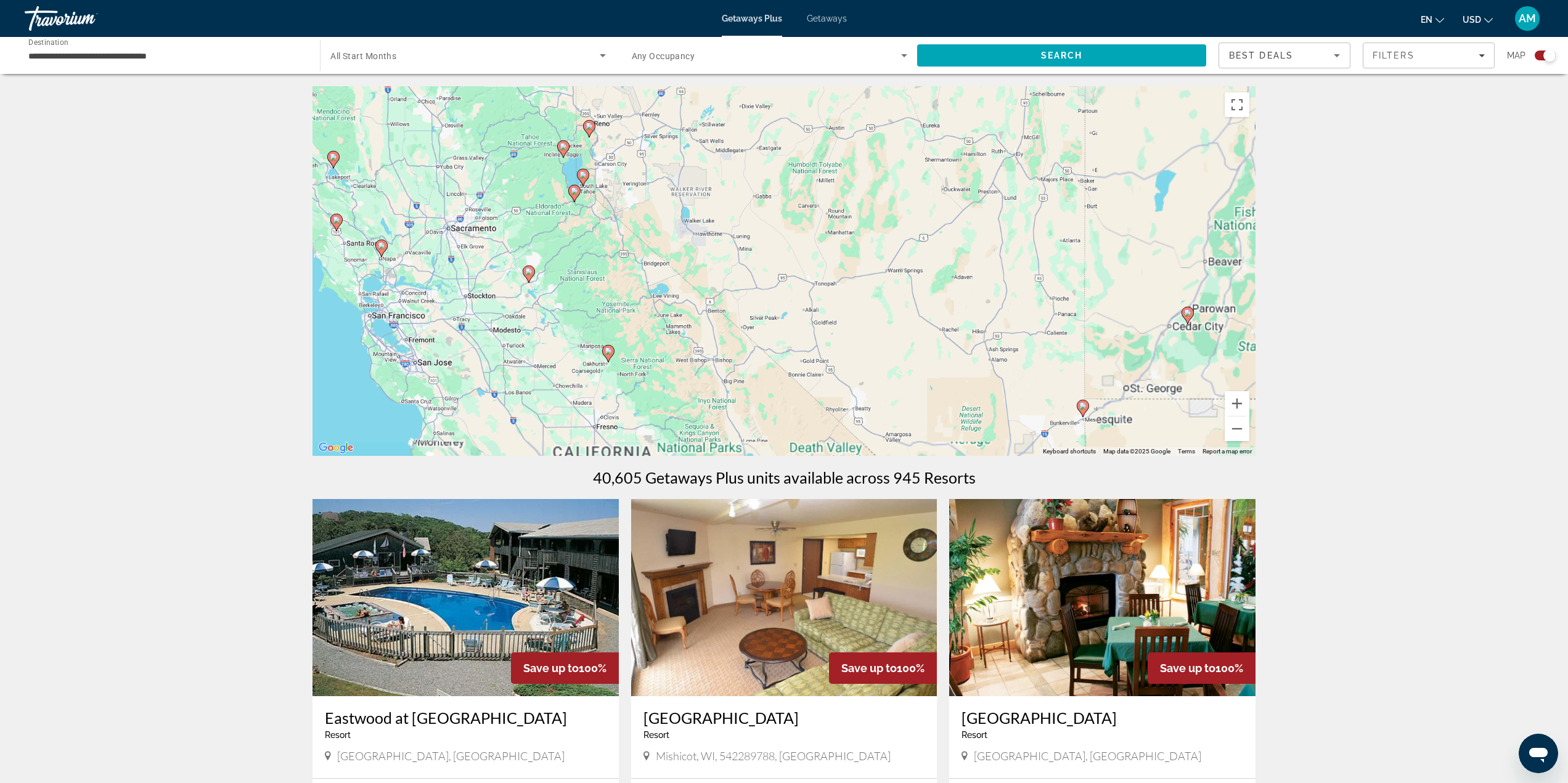
drag, startPoint x: 550, startPoint y: 188, endPoint x: 544, endPoint y: 188, distance: 6.0
click at [549, 188] on div "To navigate, press the arrow keys. To activate drag with keyboard, press Alt + …" at bounding box center [783, 271] width 943 height 369
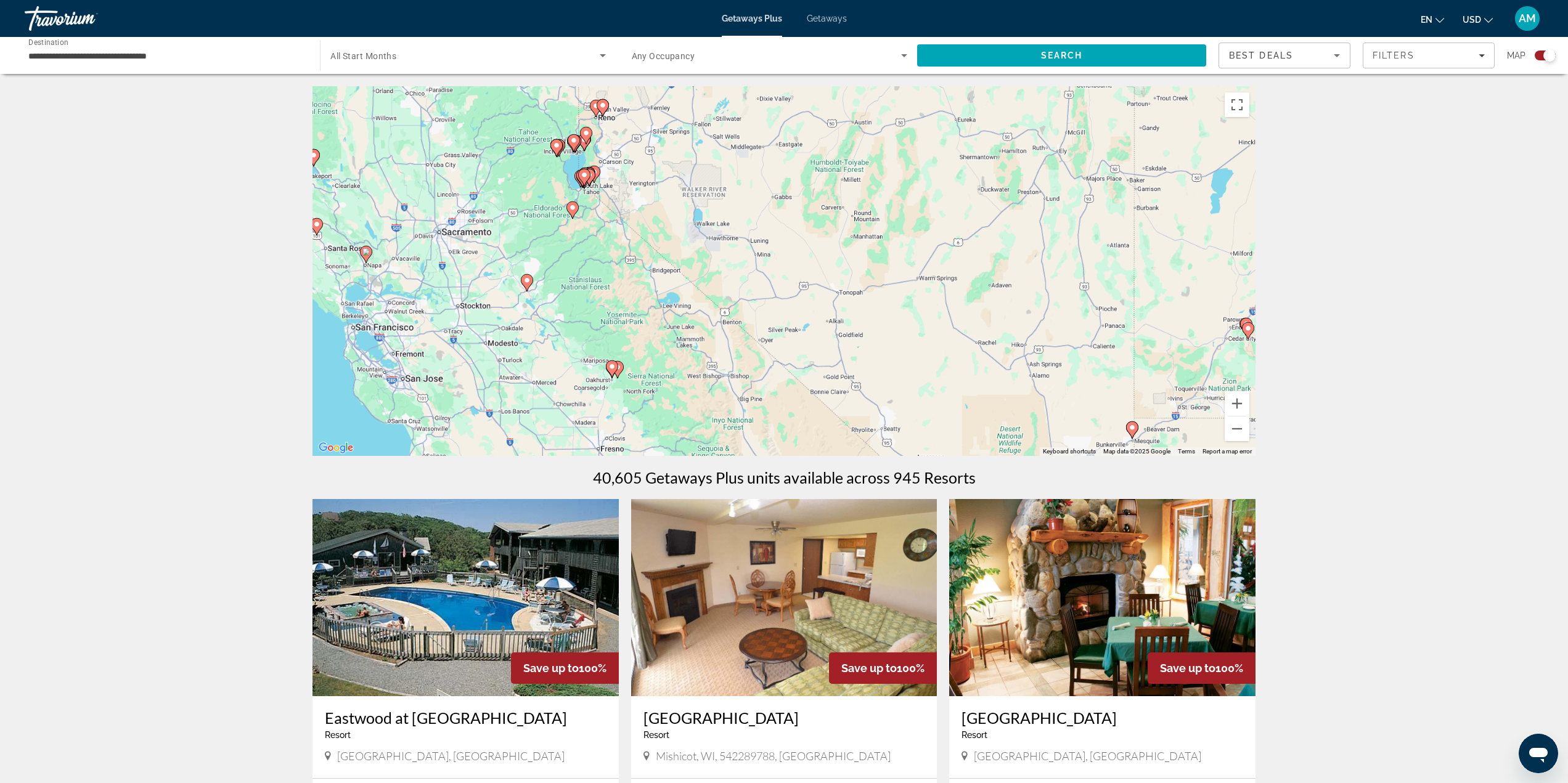
click at [584, 176] on image "Main content" at bounding box center [584, 175] width 8 height 8
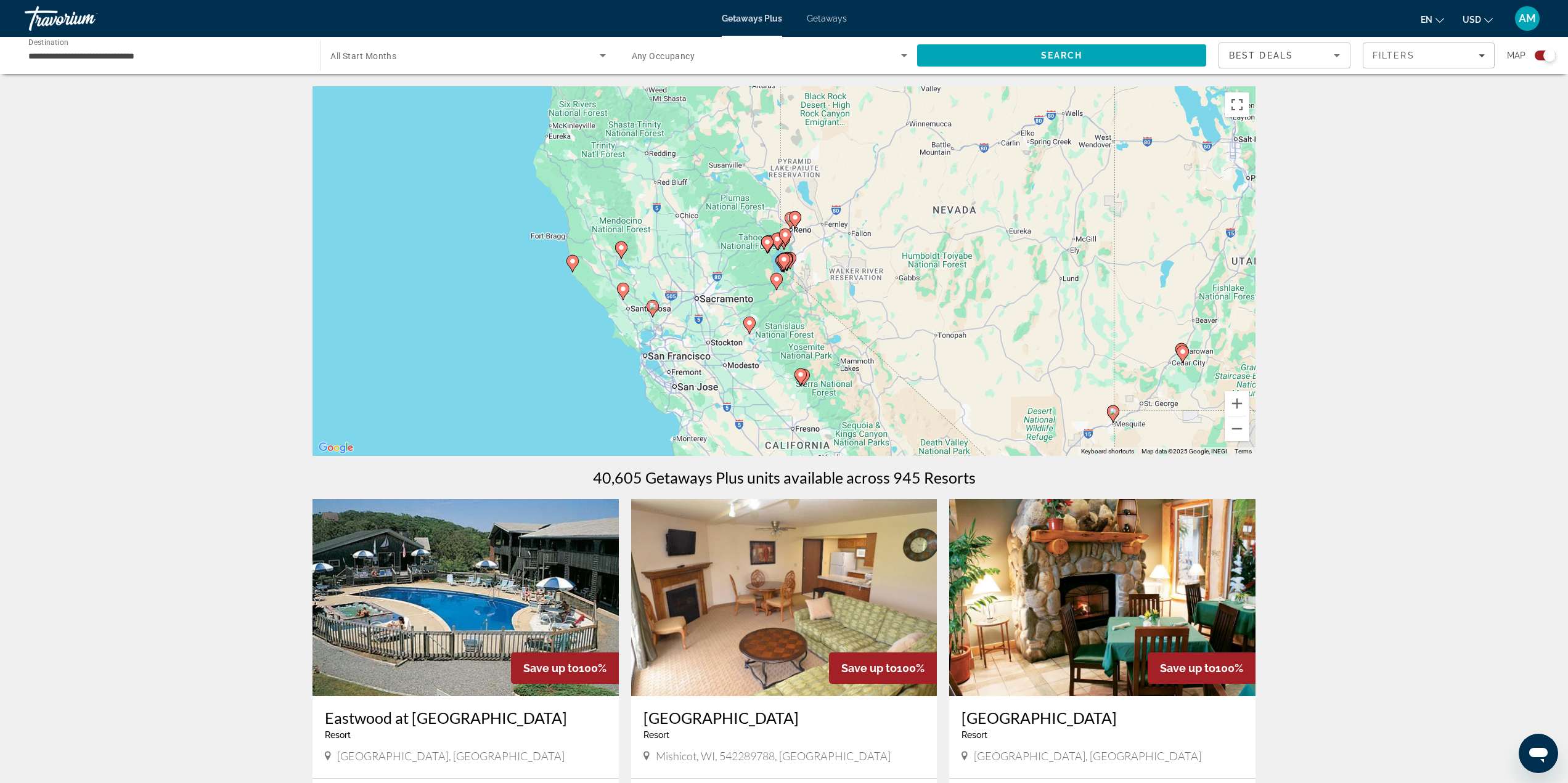
click at [792, 266] on gmp-advanced-marker "Main content" at bounding box center [787, 262] width 13 height 18
click at [780, 259] on icon "Main content" at bounding box center [784, 262] width 11 height 16
type input "**********"
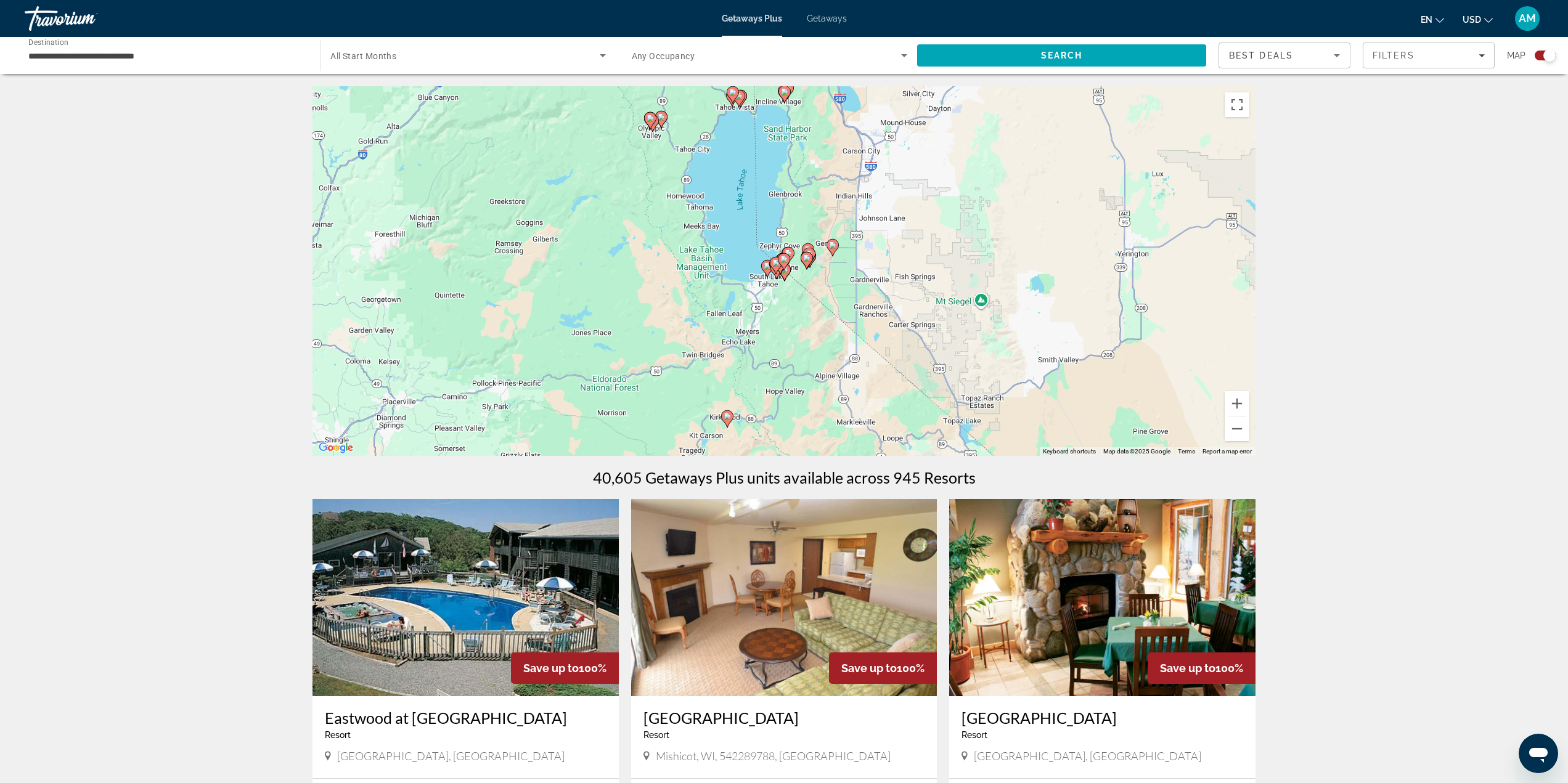
click at [765, 271] on icon "Main content" at bounding box center [767, 268] width 11 height 16
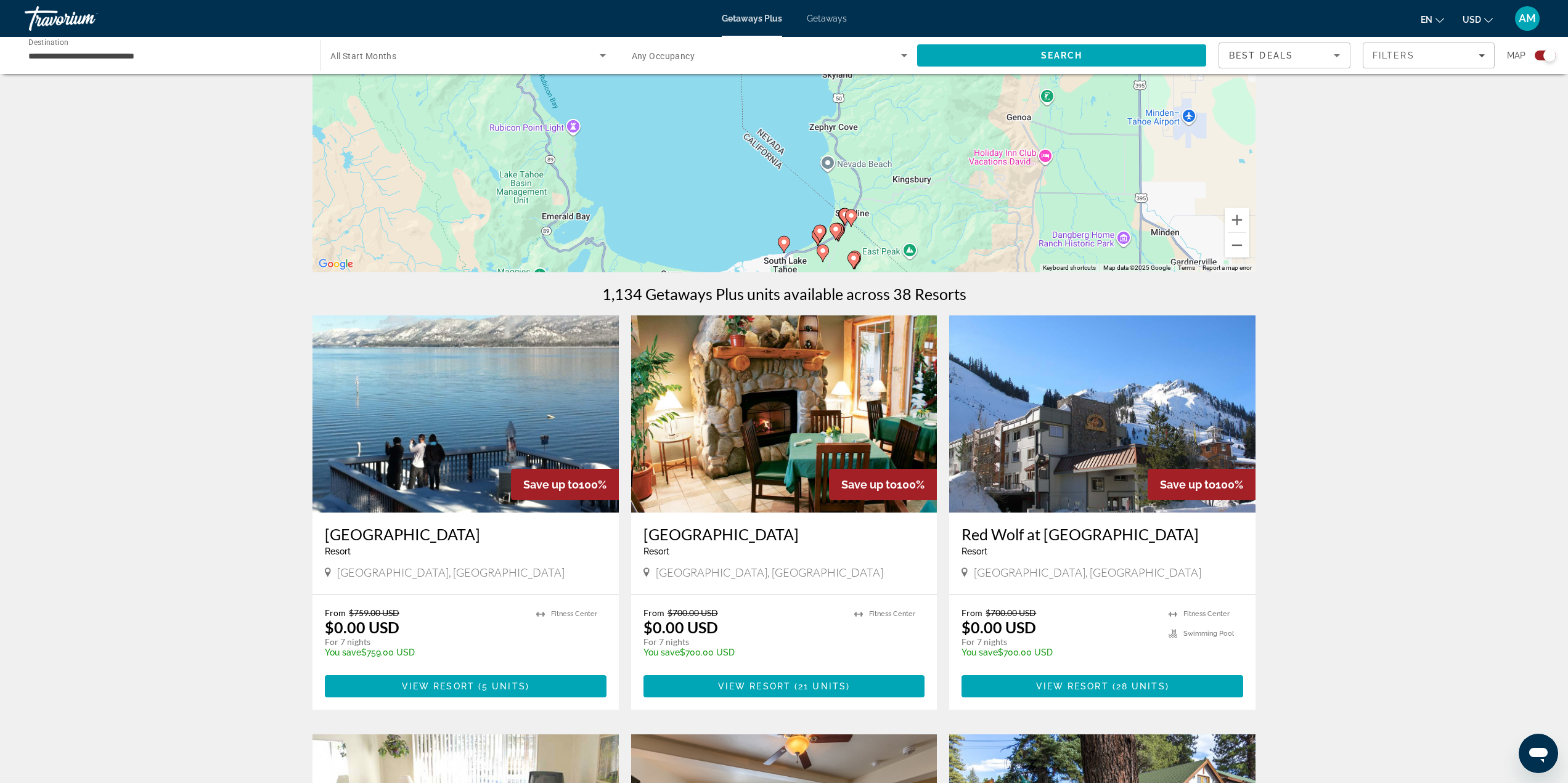
scroll to position [185, 0]
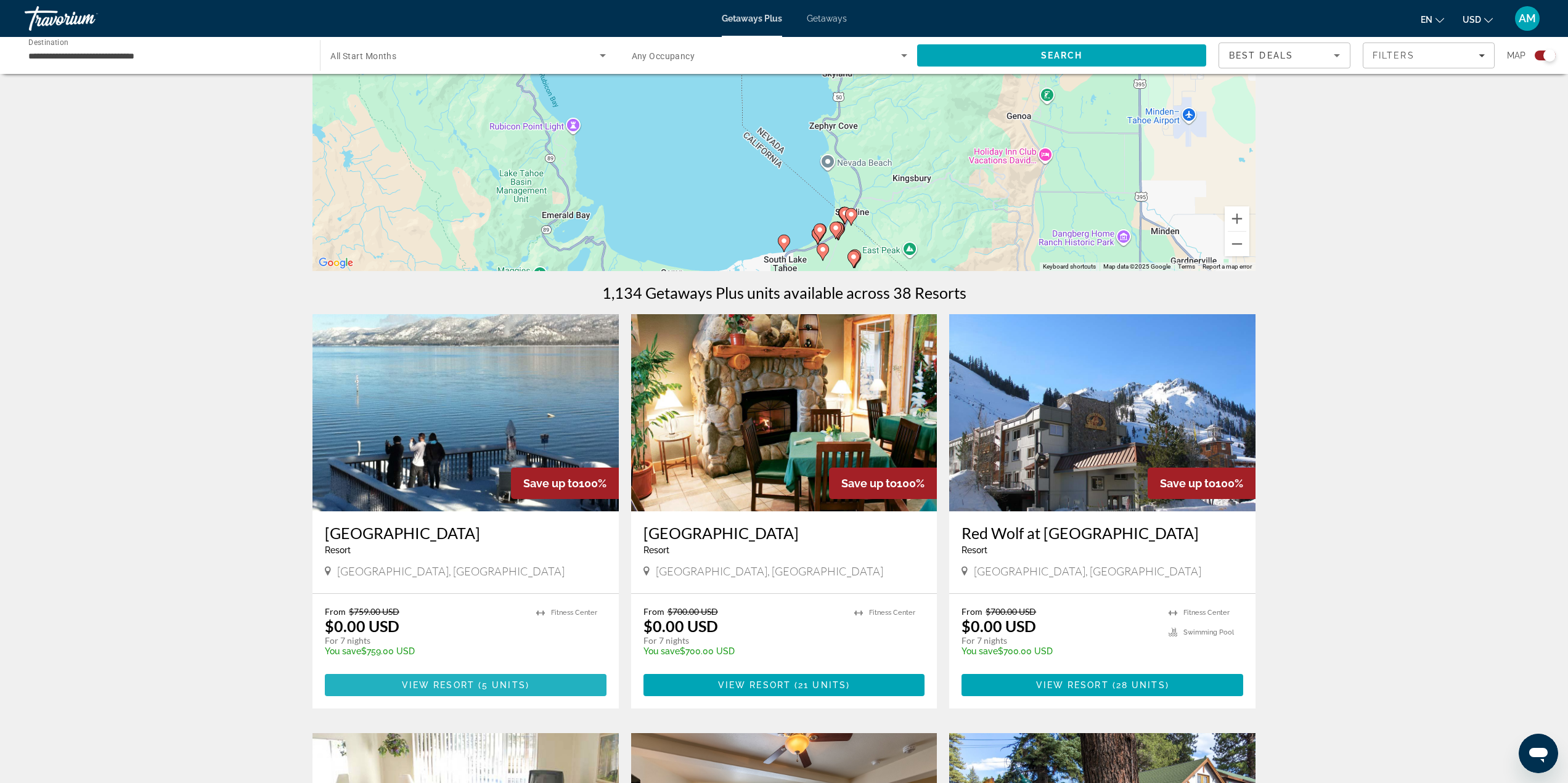
click at [449, 691] on span "Main content" at bounding box center [465, 685] width 281 height 29
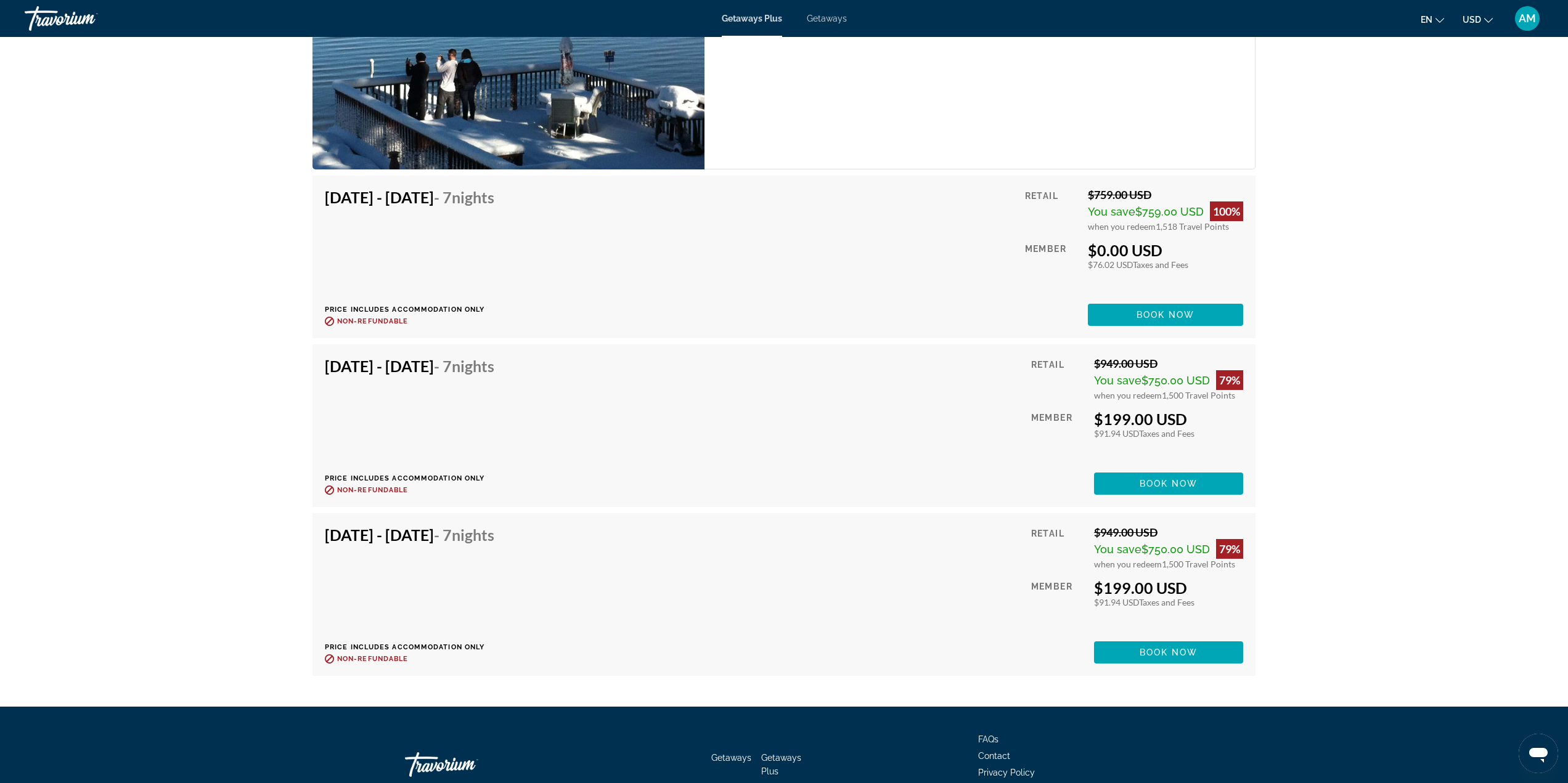
scroll to position [2157, 0]
